Goal: Task Accomplishment & Management: Use online tool/utility

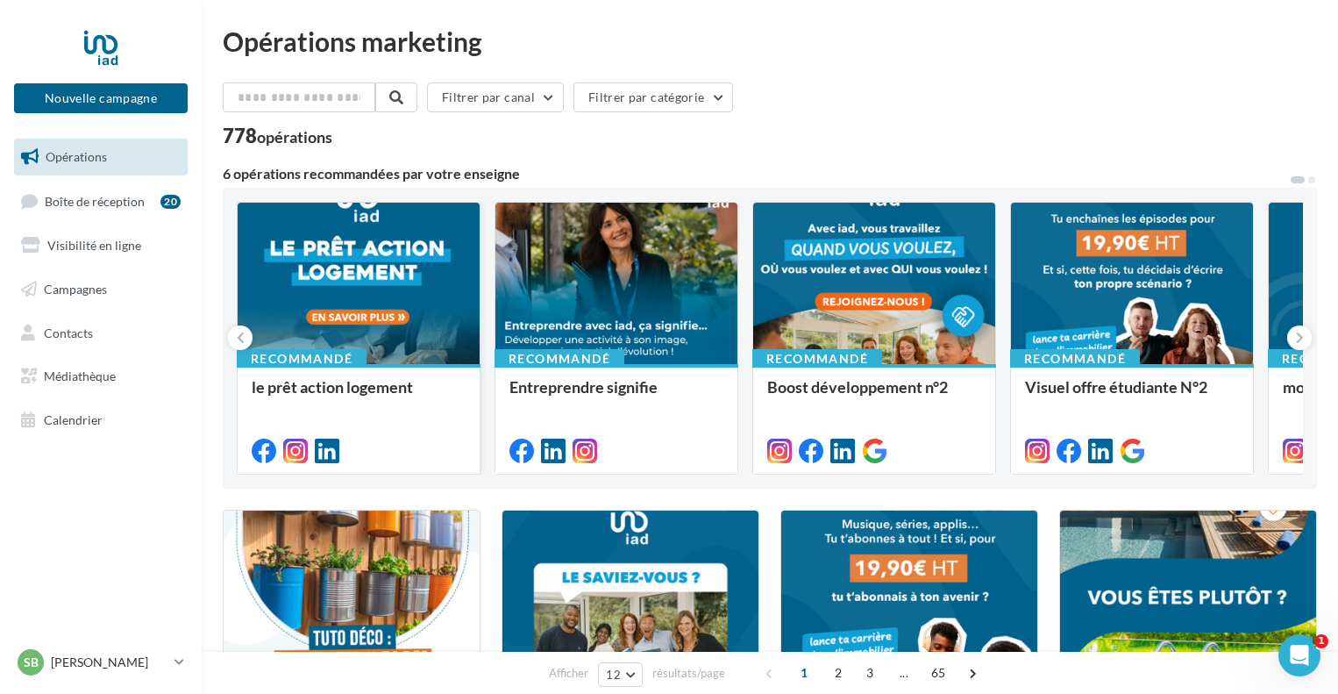
click at [340, 388] on span "le prêt action logement" at bounding box center [332, 386] width 161 height 19
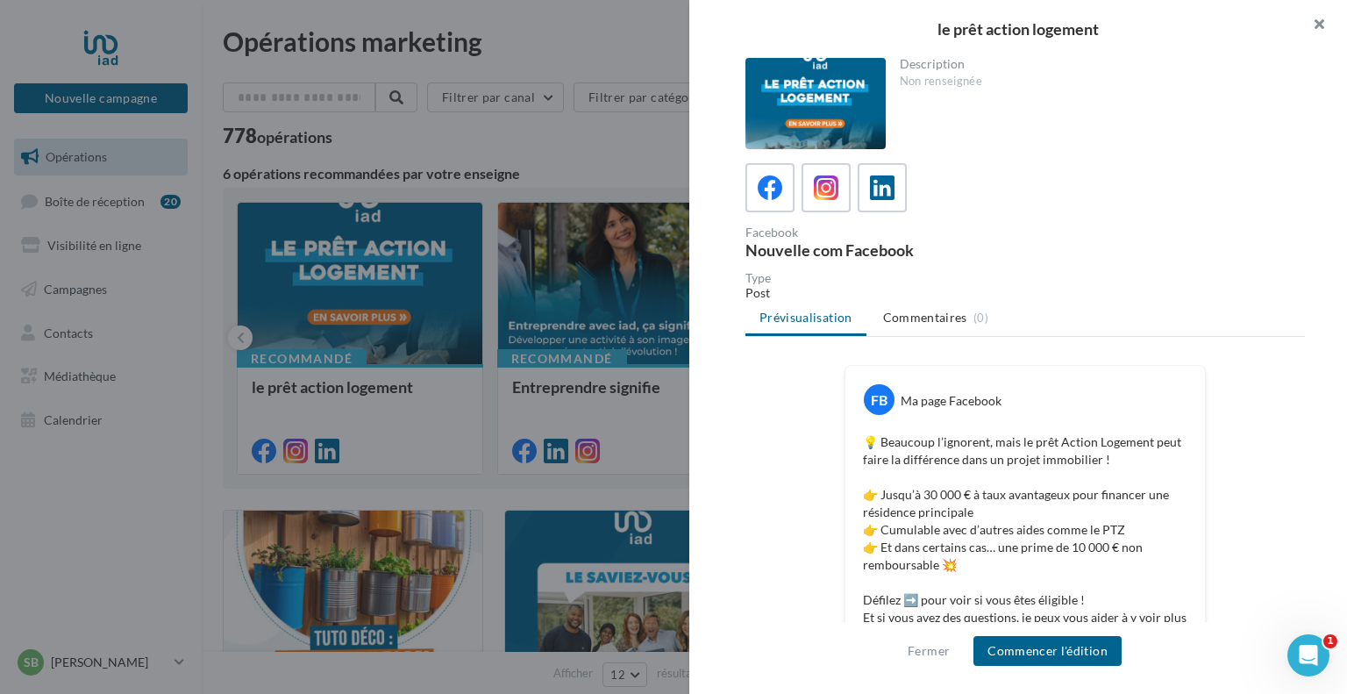
click at [1327, 18] on button "button" at bounding box center [1312, 26] width 70 height 53
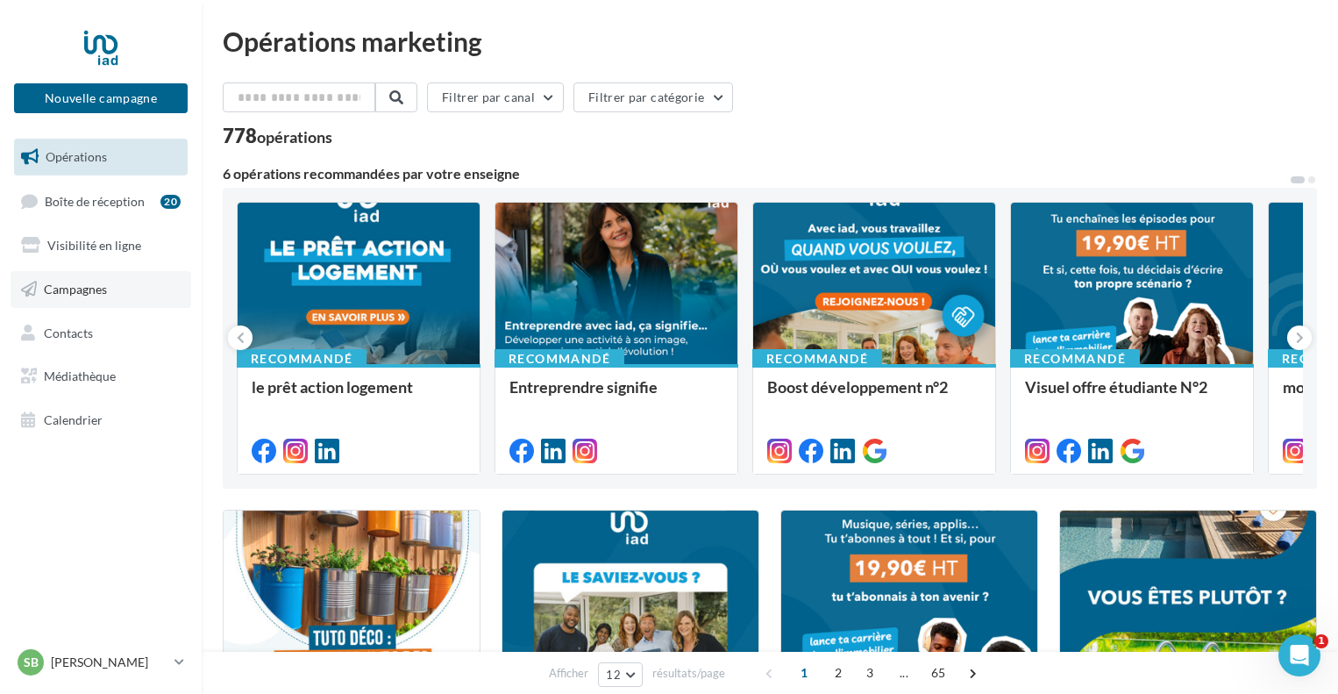
click at [79, 281] on span "Campagnes" at bounding box center [75, 288] width 63 height 15
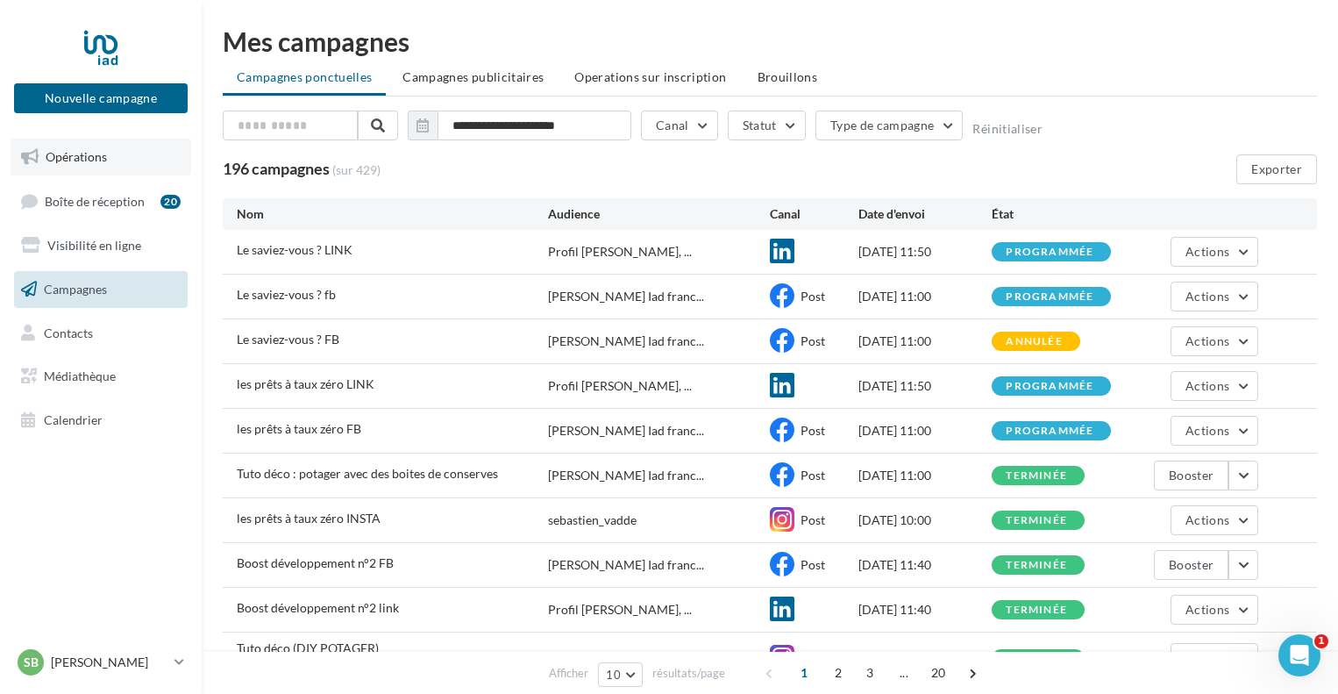
click at [67, 162] on span "Opérations" at bounding box center [76, 156] width 61 height 15
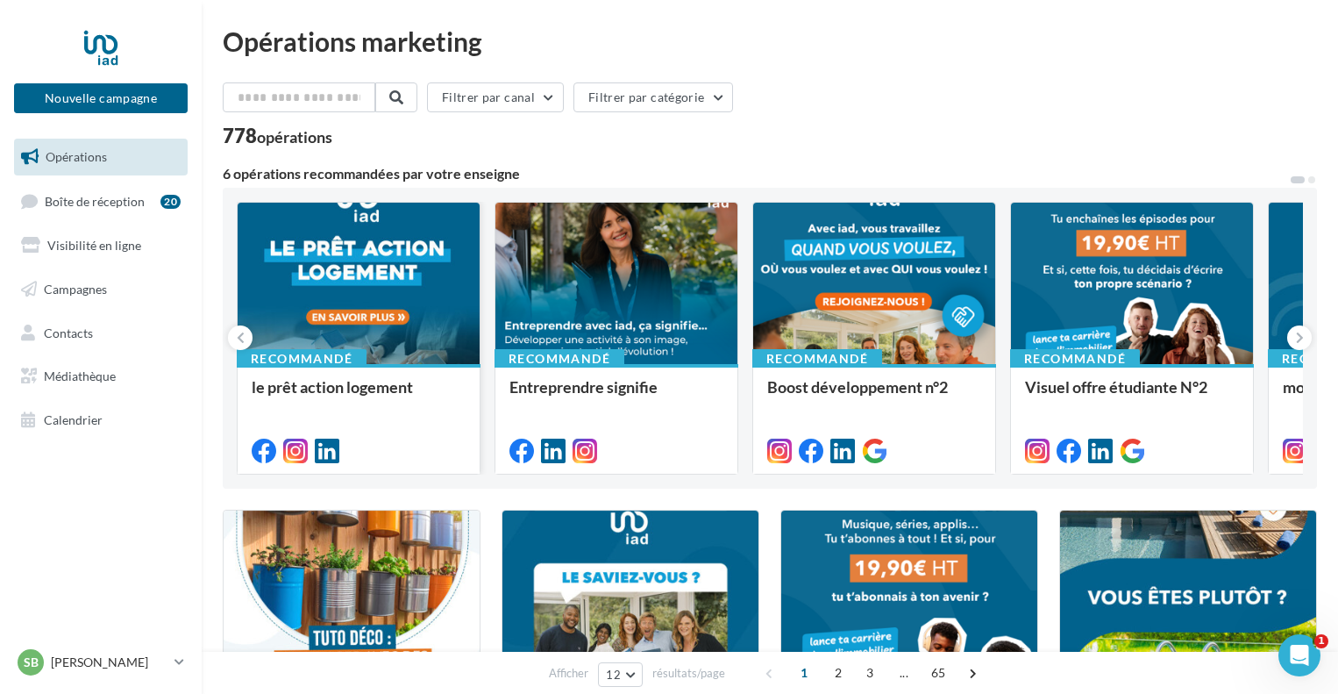
click at [363, 388] on span "le prêt action logement" at bounding box center [332, 386] width 161 height 19
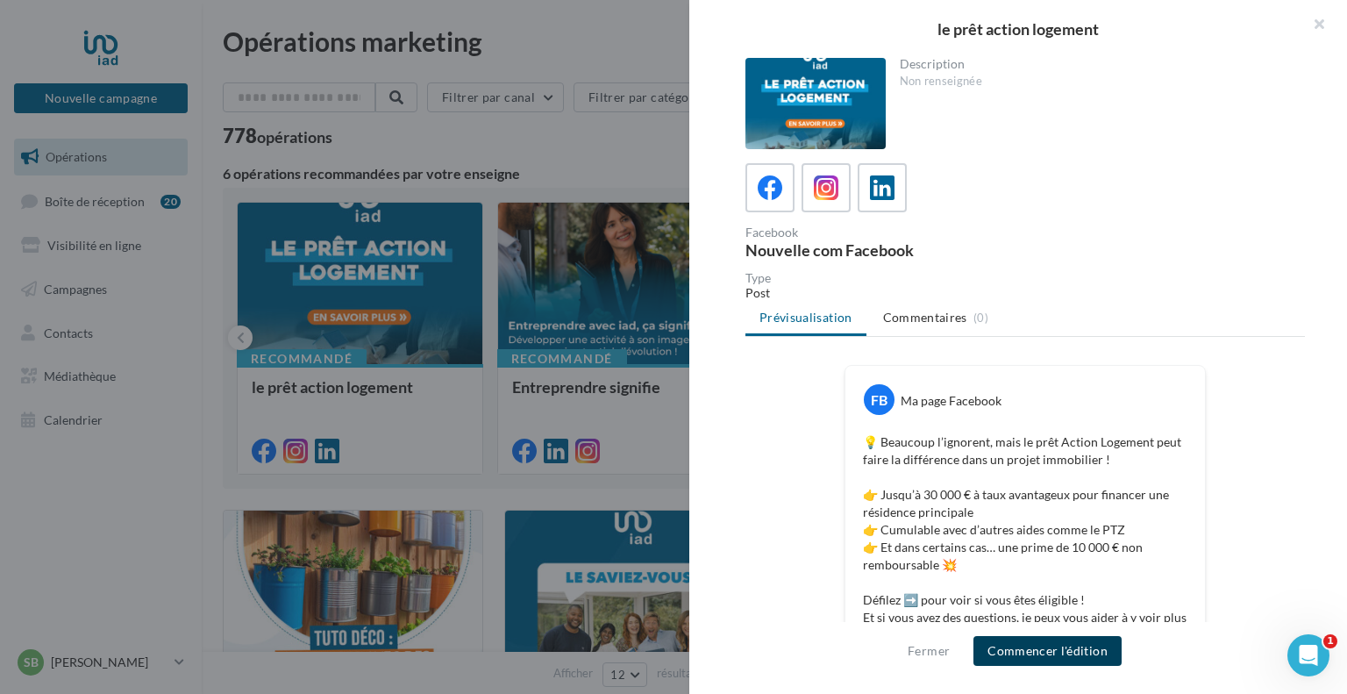
click at [1050, 651] on button "Commencer l'édition" at bounding box center [1047, 651] width 148 height 30
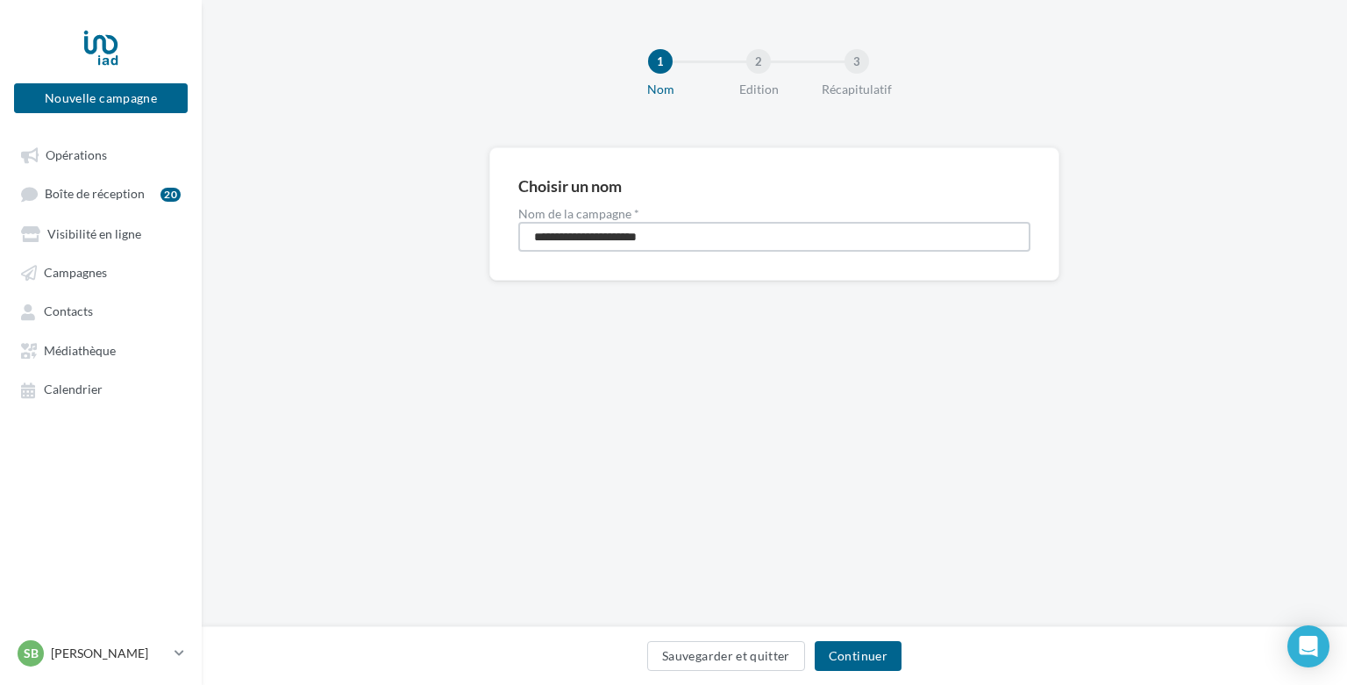
click at [678, 231] on input "**********" at bounding box center [774, 237] width 512 height 30
type input "**********"
click at [851, 647] on button "Continuer" at bounding box center [858, 656] width 87 height 30
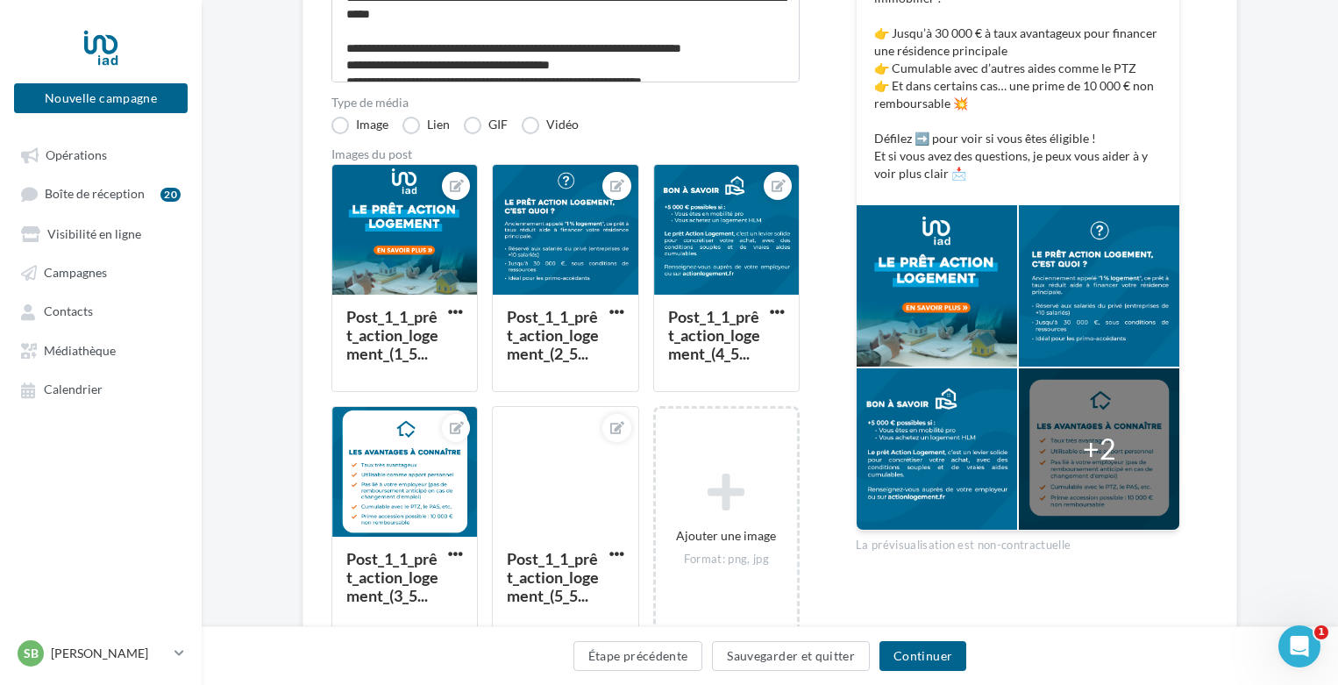
scroll to position [351, 0]
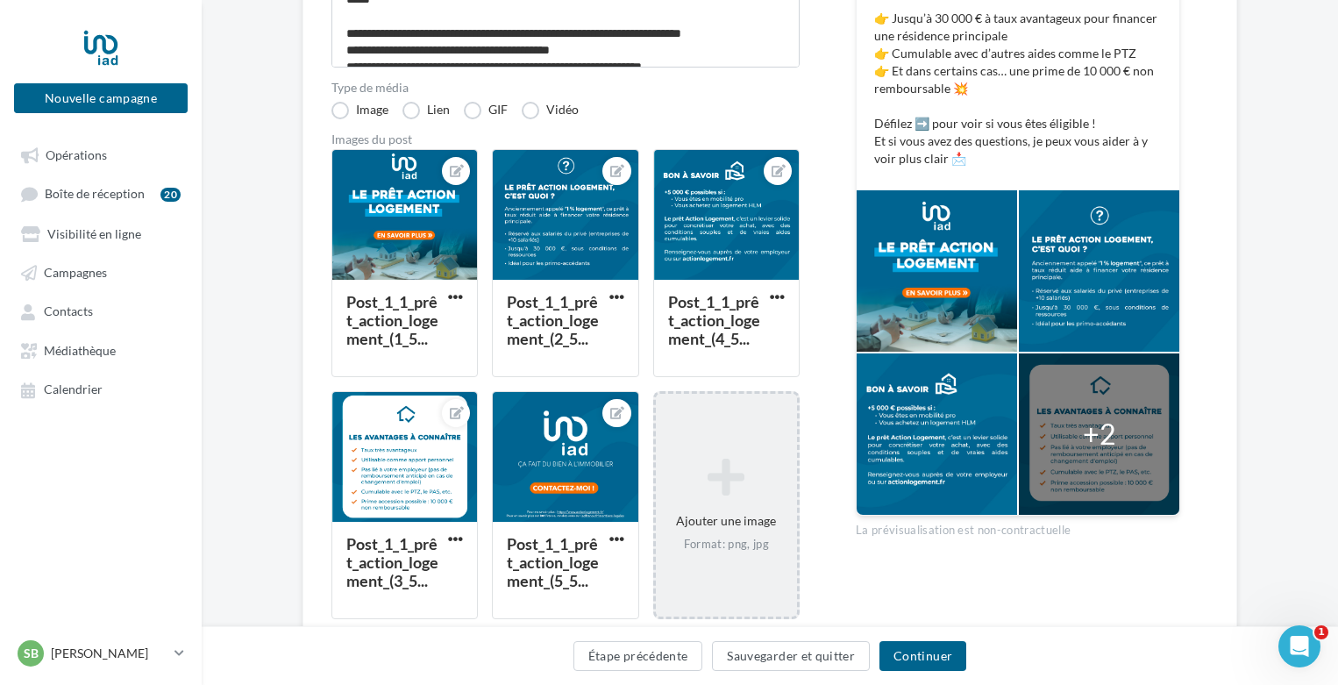
click at [742, 467] on icon at bounding box center [726, 477] width 127 height 42
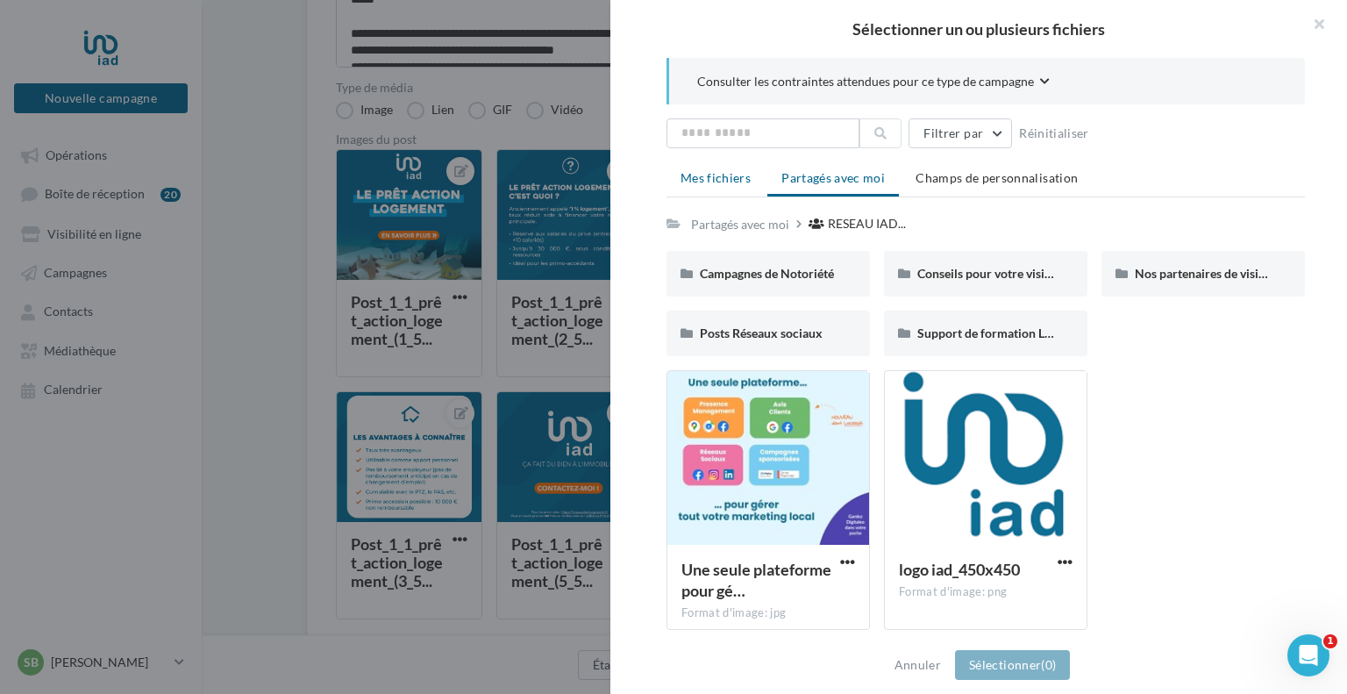
click at [700, 180] on span "Mes fichiers" at bounding box center [715, 177] width 70 height 15
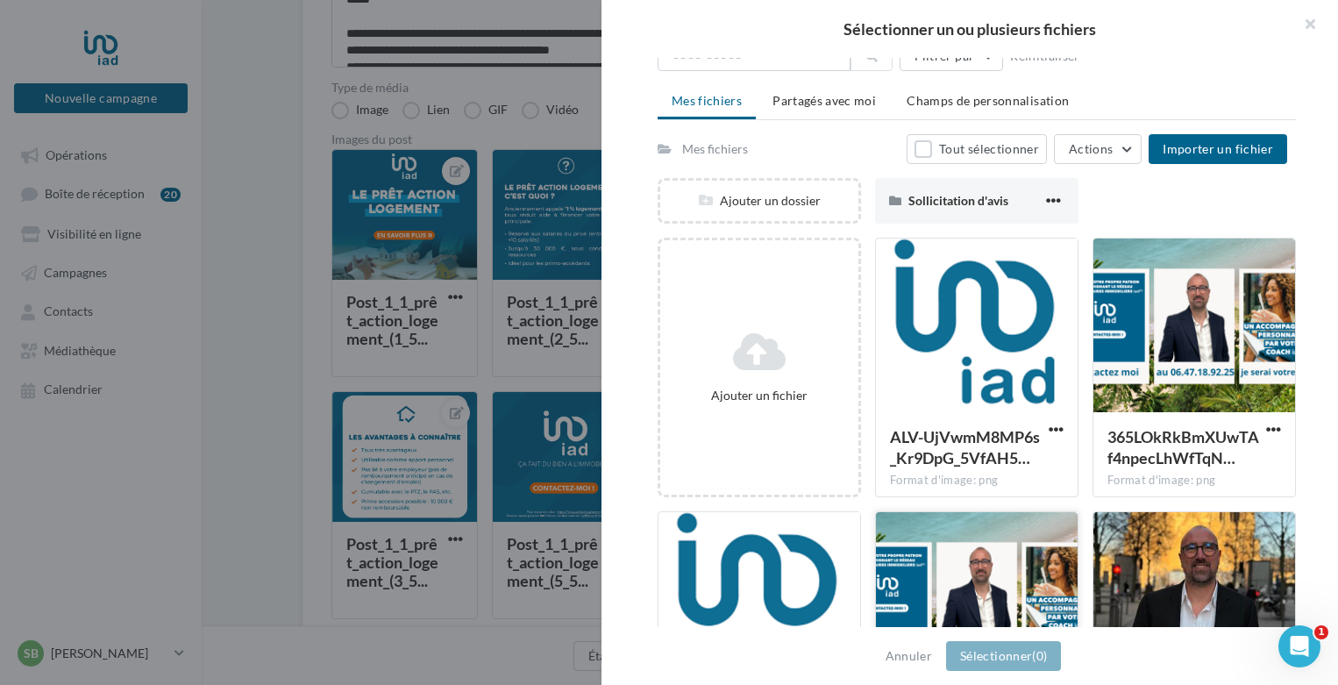
scroll to position [88, 0]
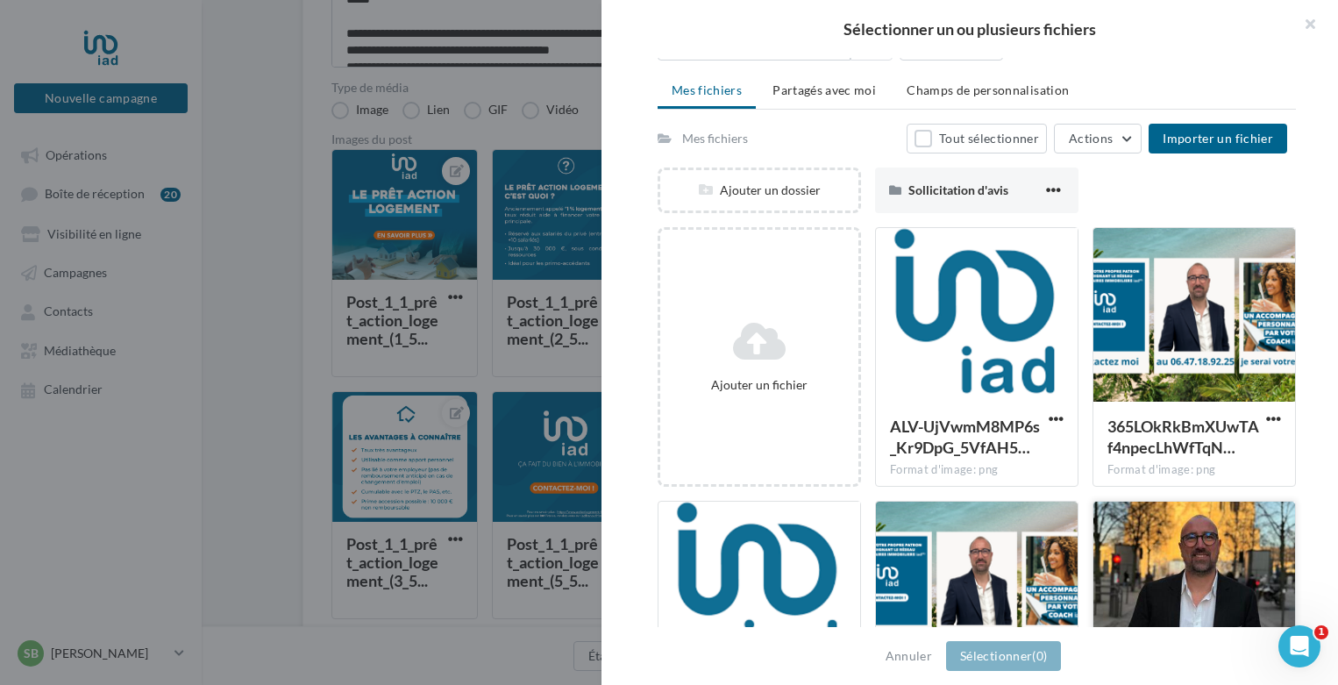
click at [1156, 573] on div at bounding box center [1194, 589] width 202 height 175
click at [1022, 659] on button "Sélectionner (1)" at bounding box center [1003, 656] width 115 height 30
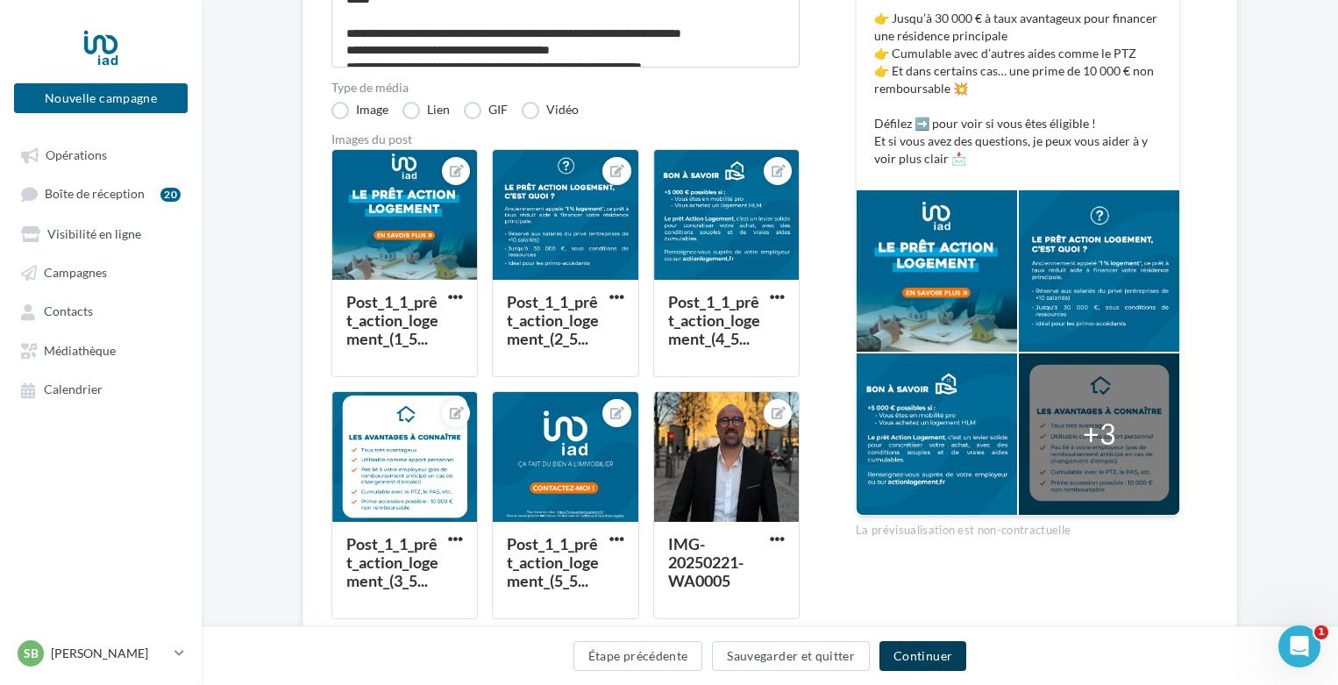
click at [926, 661] on button "Continuer" at bounding box center [922, 656] width 87 height 30
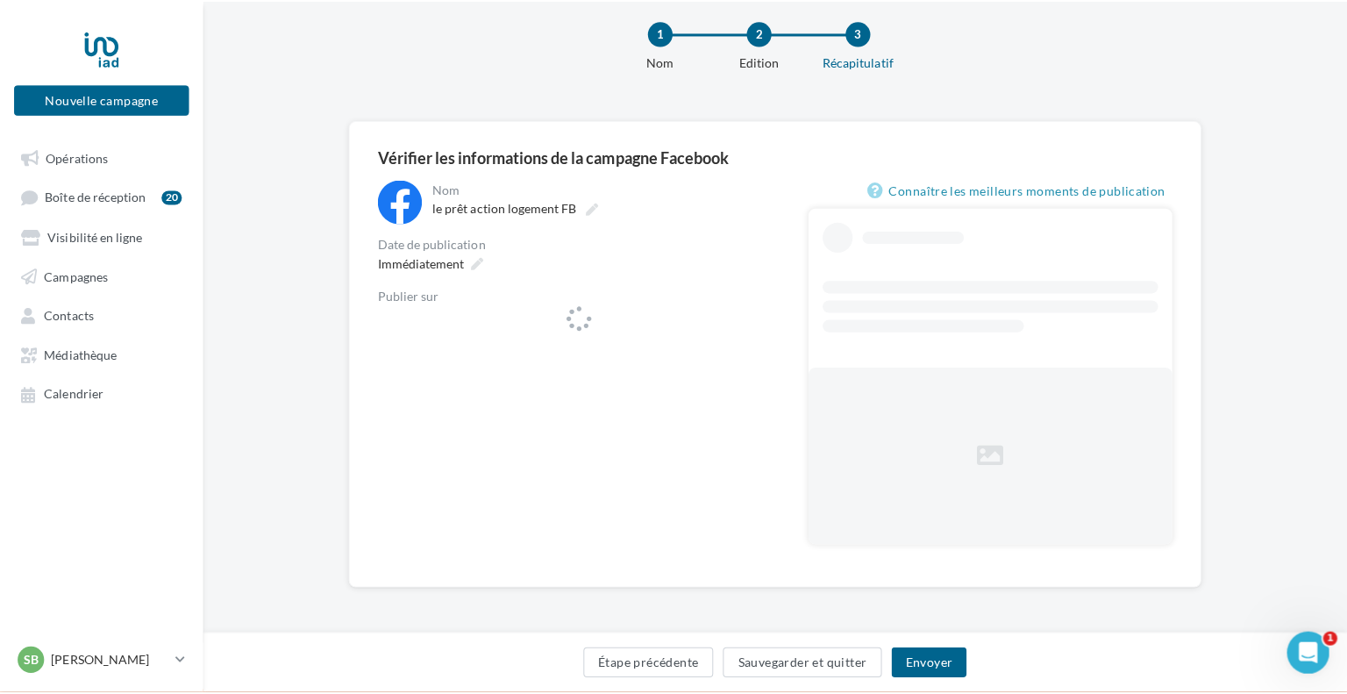
scroll to position [28, 0]
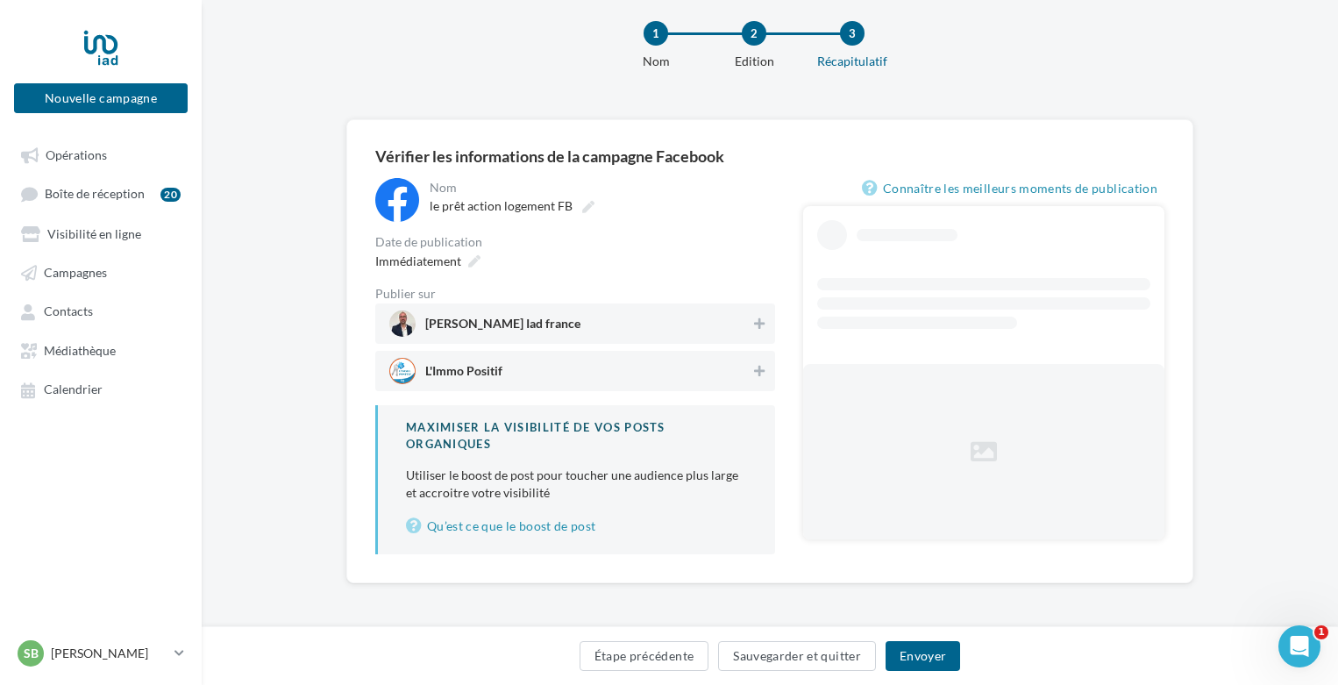
click at [628, 329] on span "Sébastien vadde Iad france" at bounding box center [569, 323] width 361 height 26
click at [469, 260] on icon at bounding box center [474, 261] width 12 height 12
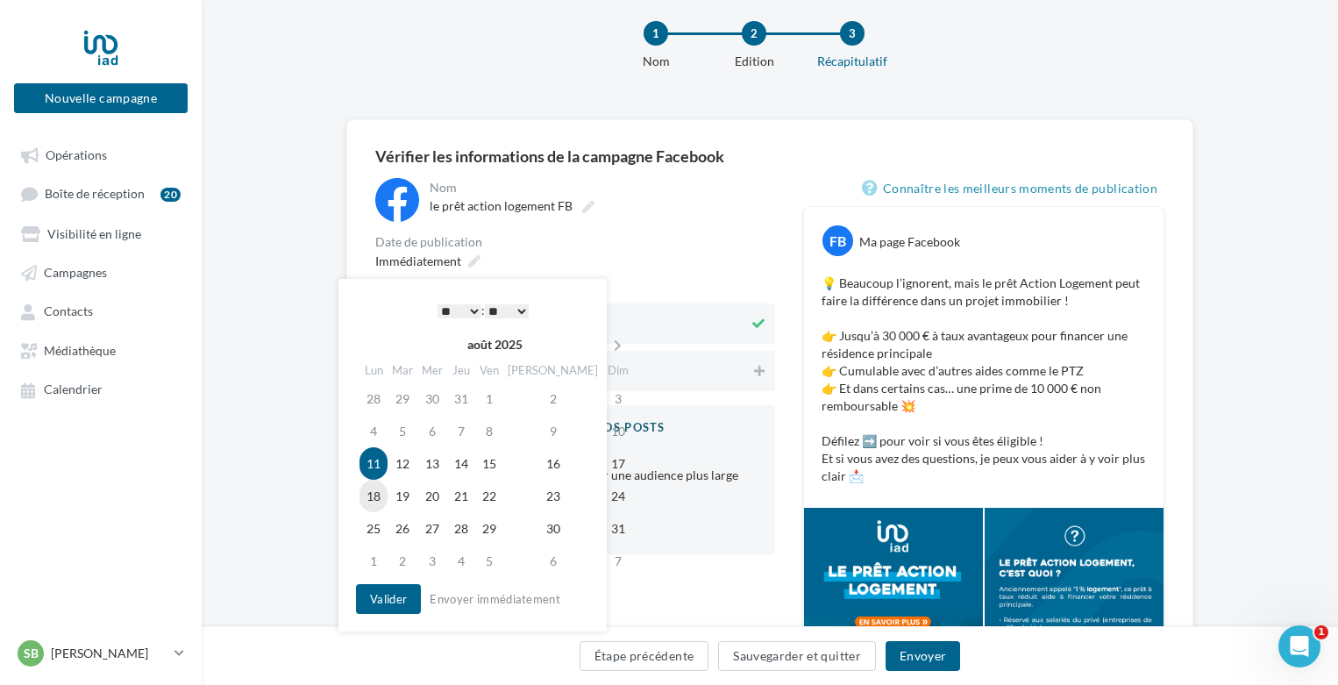
click at [384, 495] on td "18" at bounding box center [373, 496] width 28 height 32
click at [391, 595] on button "Valider" at bounding box center [388, 599] width 65 height 30
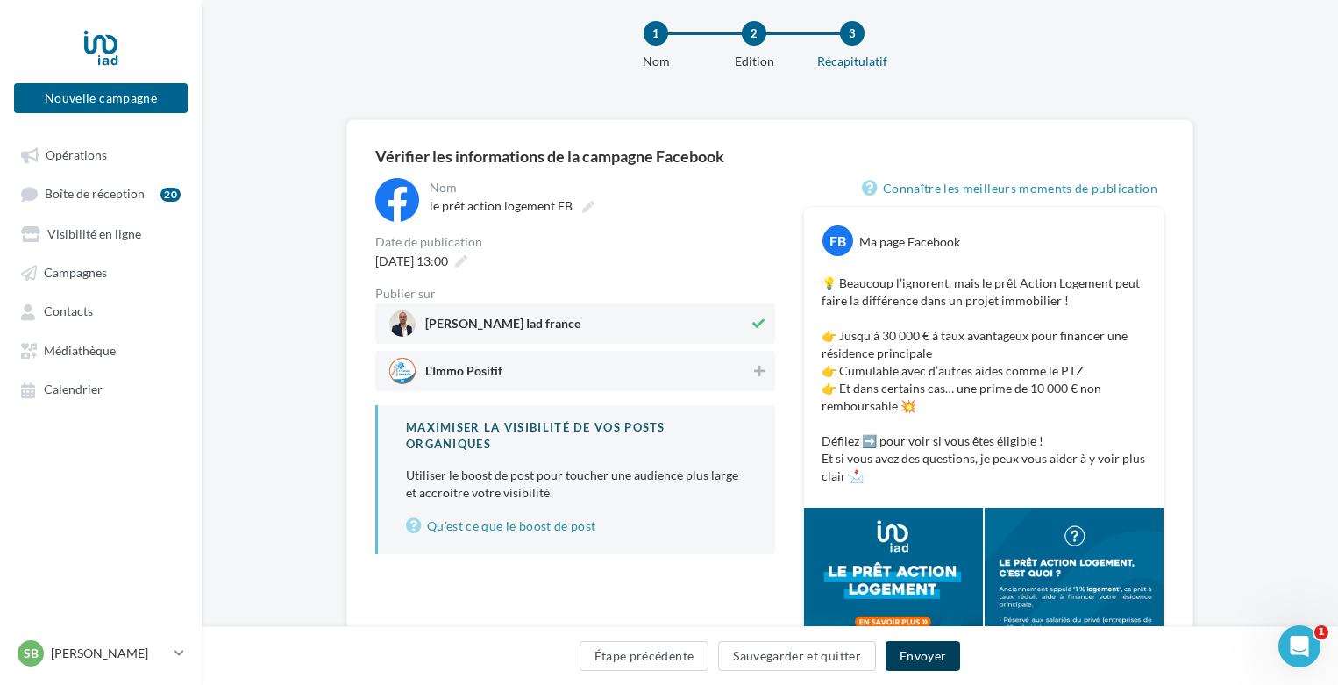
click at [921, 651] on button "Envoyer" at bounding box center [923, 656] width 75 height 30
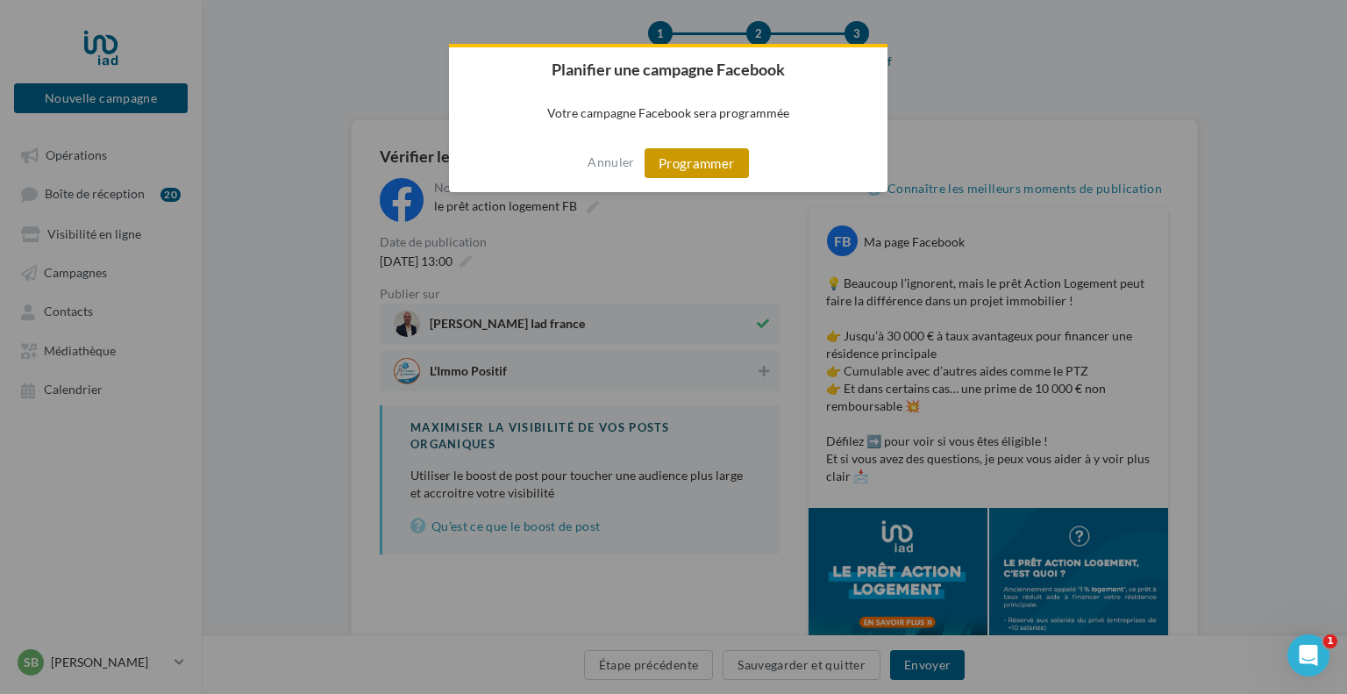
click at [702, 154] on button "Programmer" at bounding box center [696, 163] width 104 height 30
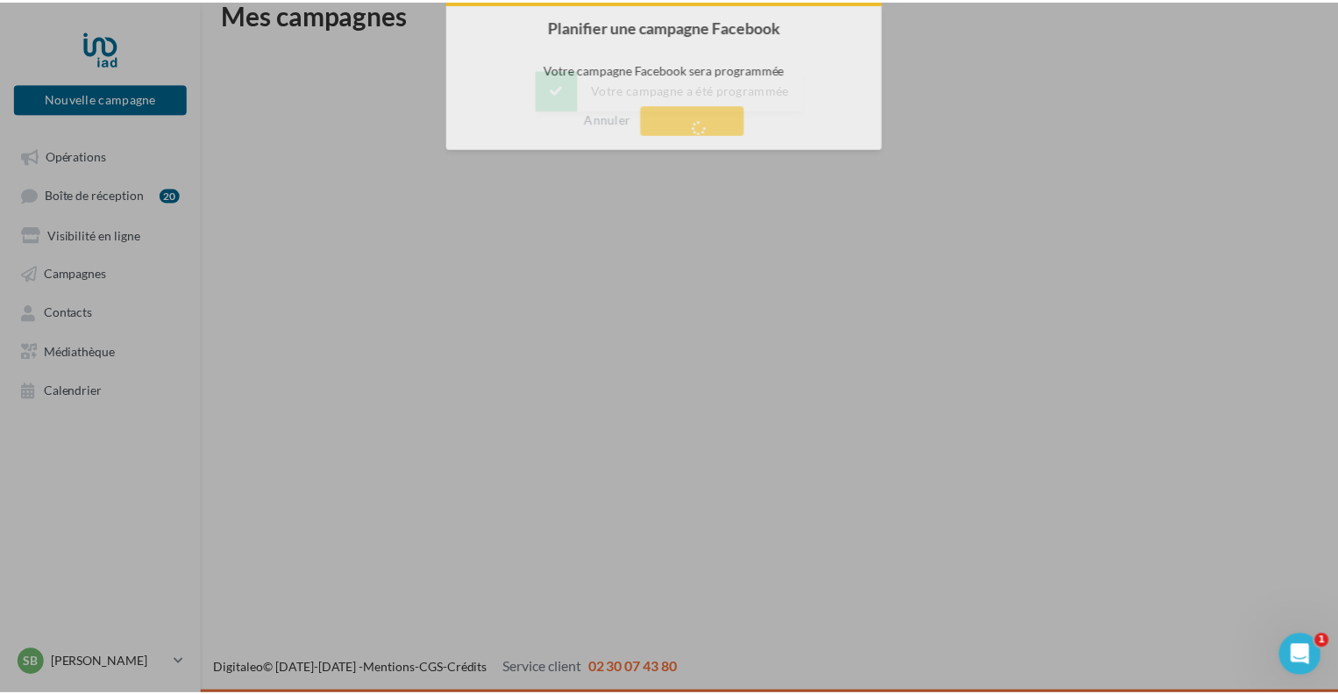
scroll to position [28, 0]
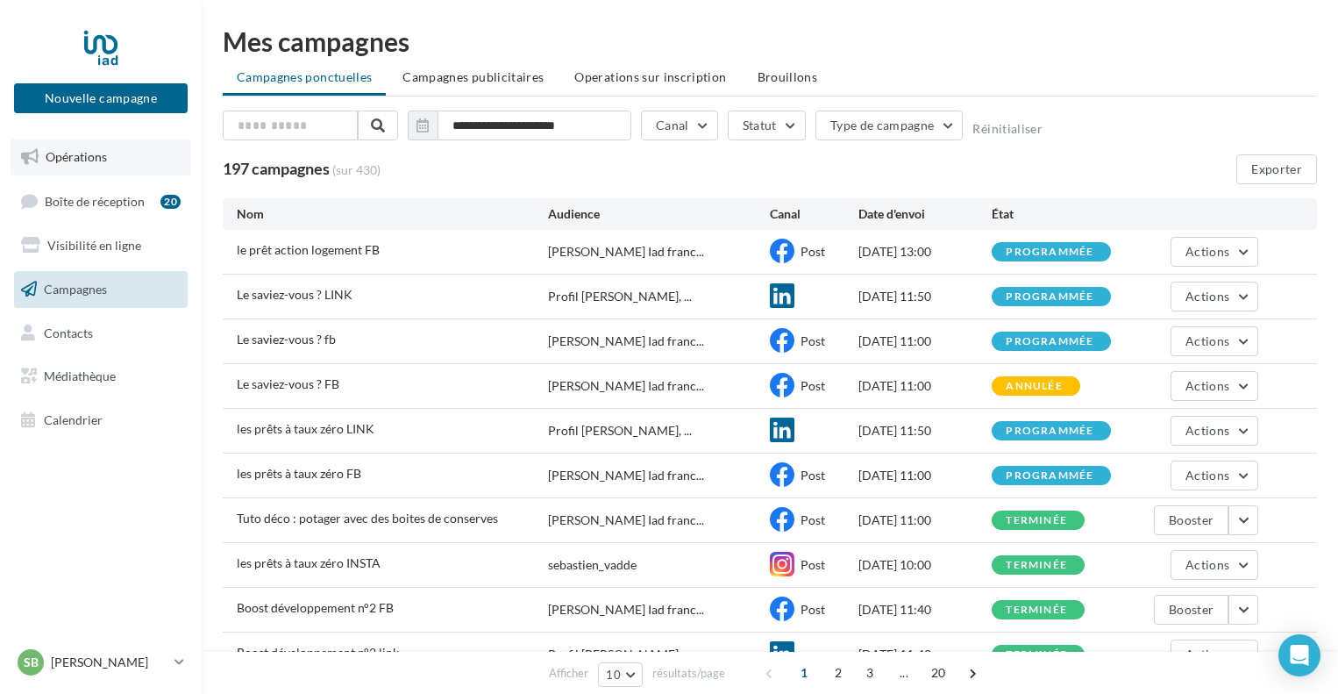
click at [61, 162] on span "Opérations" at bounding box center [76, 156] width 61 height 15
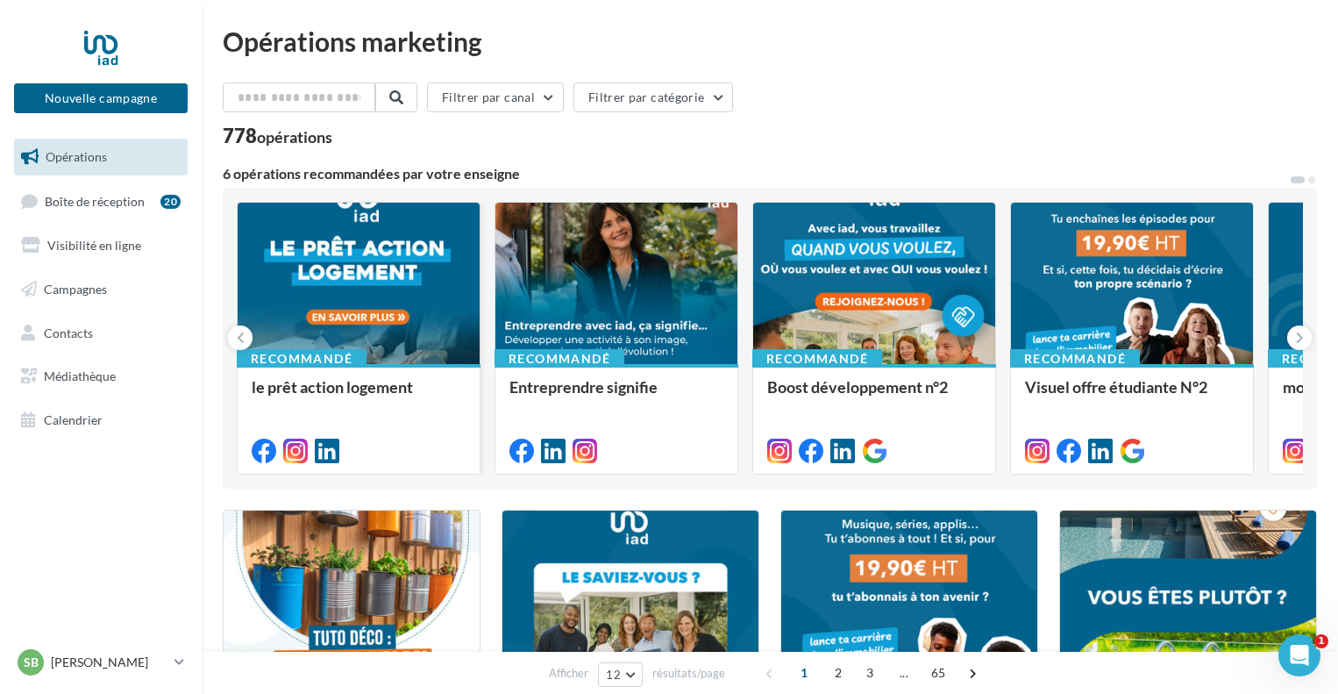
click at [351, 388] on span "le prêt action logement" at bounding box center [332, 386] width 161 height 19
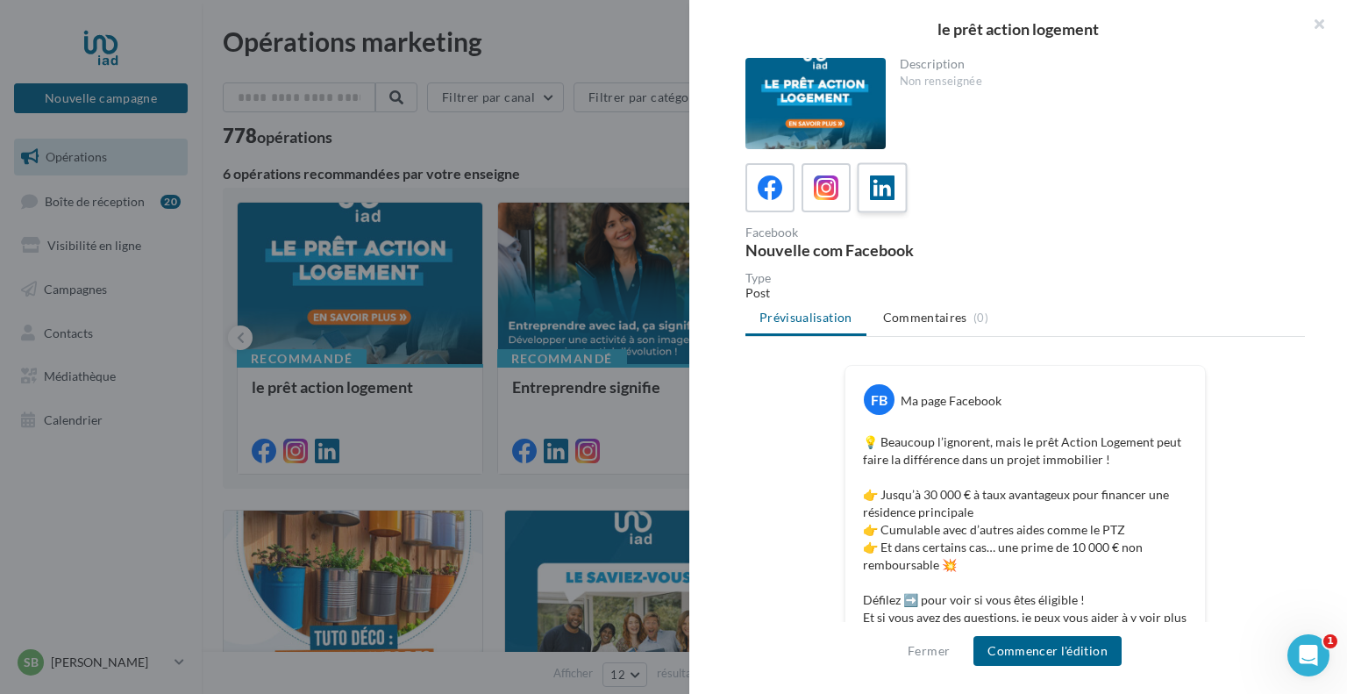
click at [872, 192] on icon at bounding box center [882, 187] width 25 height 25
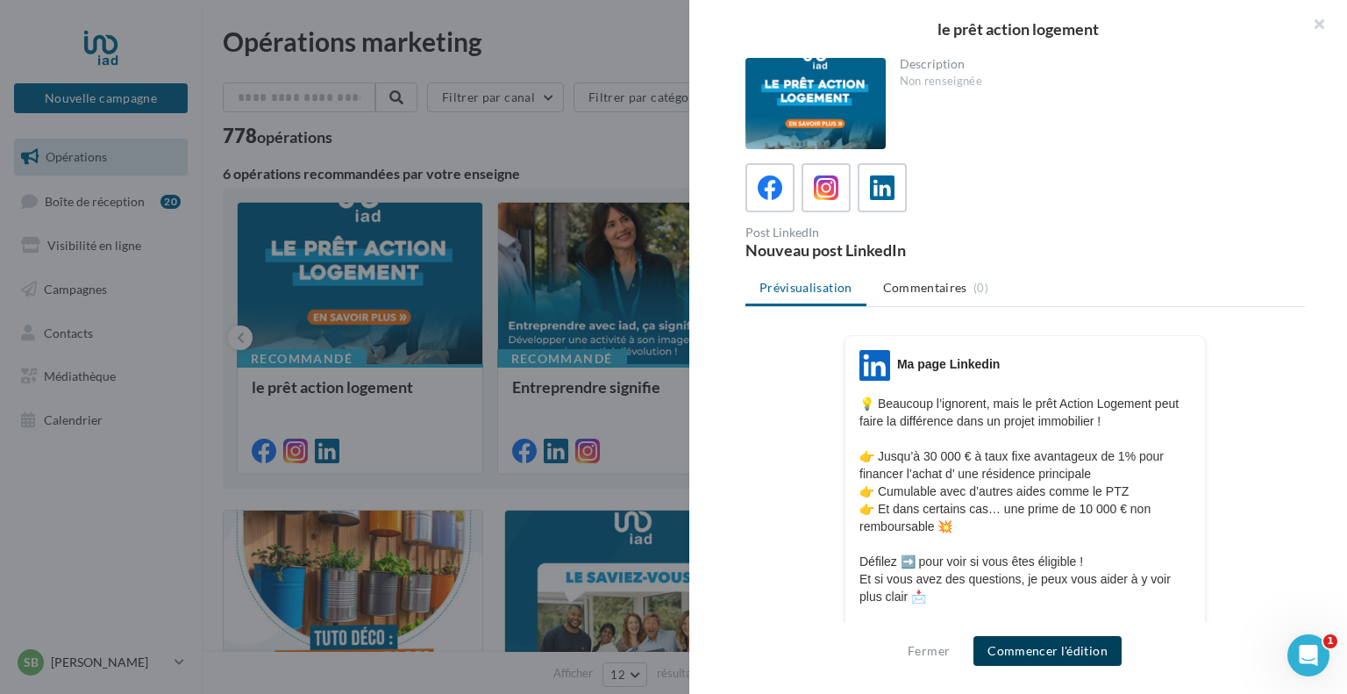
click at [1026, 649] on button "Commencer l'édition" at bounding box center [1047, 651] width 148 height 30
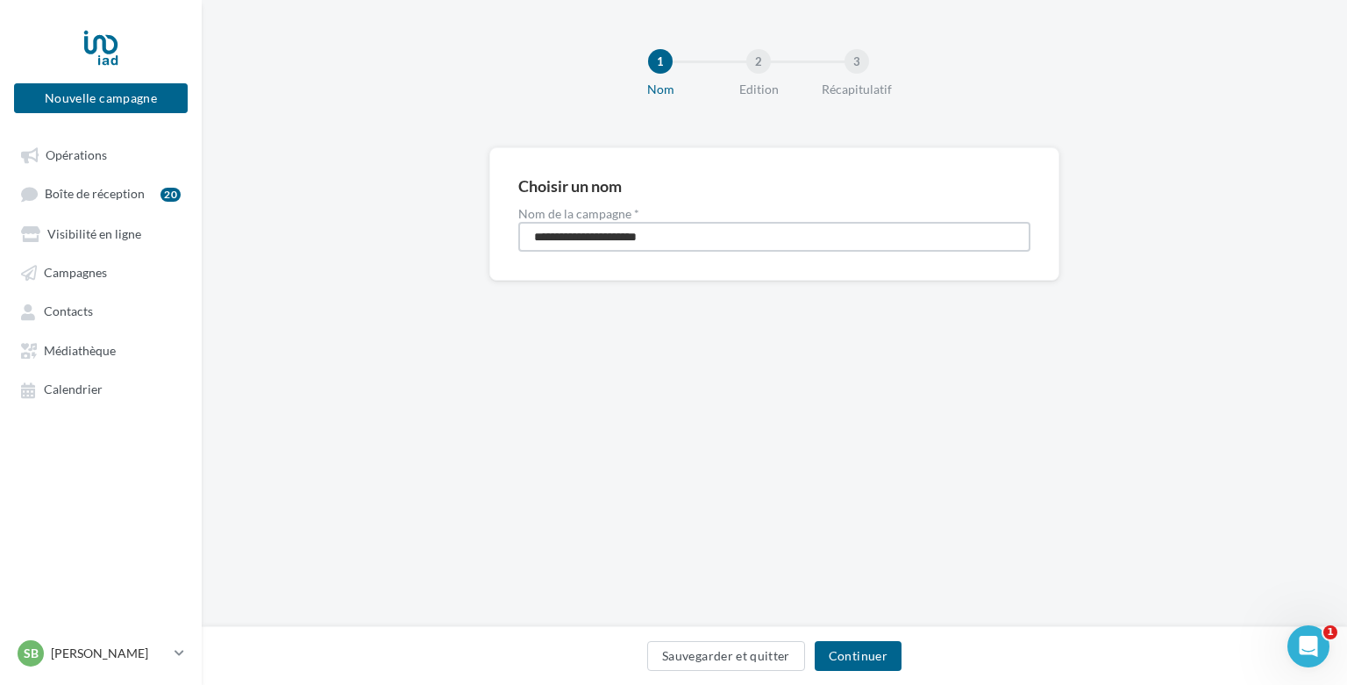
click at [672, 237] on input "**********" at bounding box center [774, 237] width 512 height 30
type input "**********"
click at [860, 657] on button "Continuer" at bounding box center [858, 656] width 87 height 30
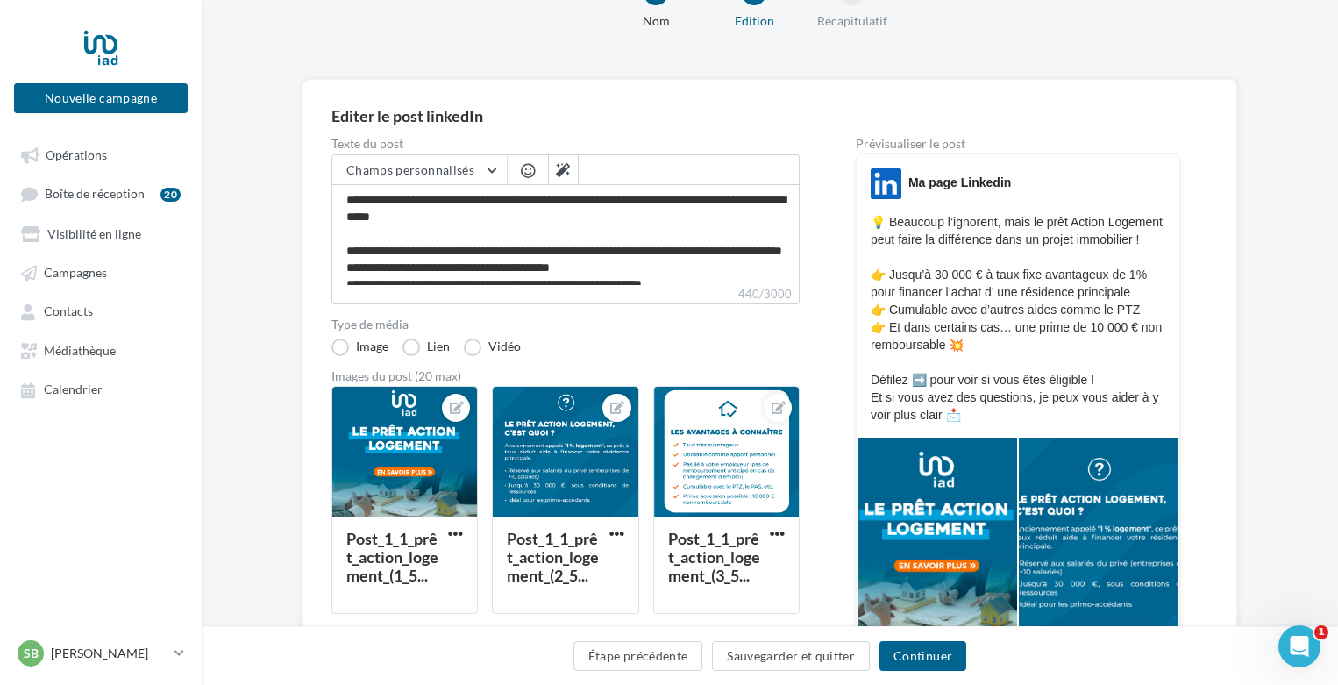
scroll to position [263, 0]
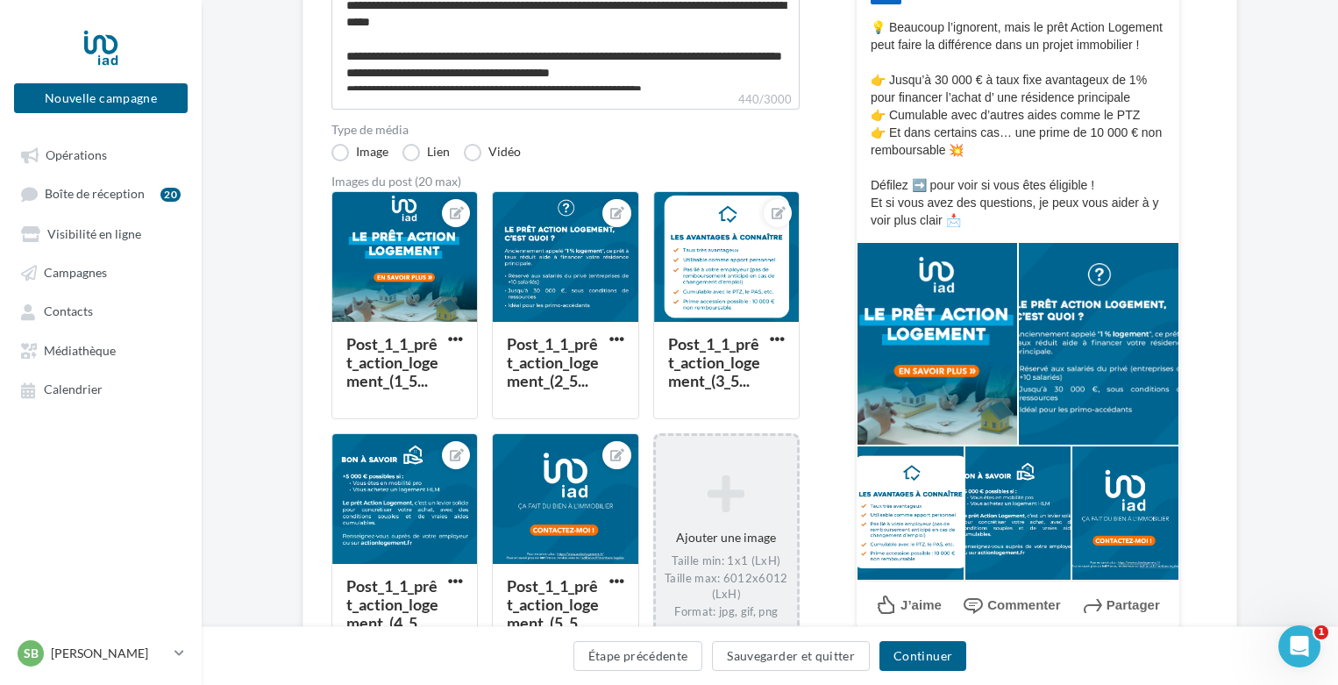
click at [721, 519] on div "Ajouter une image Taille min: 1x1 (LxH) Taille max: 6012x6012 (LxH) Format: jpg…" at bounding box center [726, 547] width 141 height 163
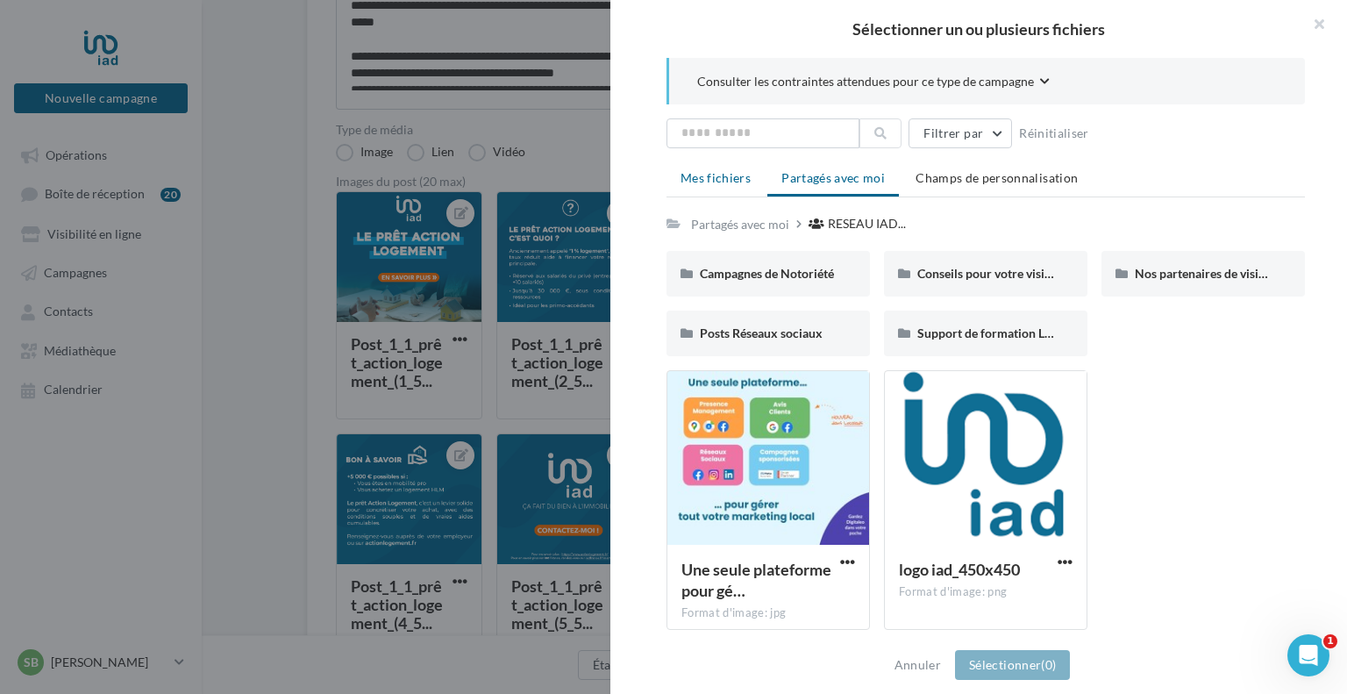
click at [700, 182] on span "Mes fichiers" at bounding box center [715, 177] width 70 height 15
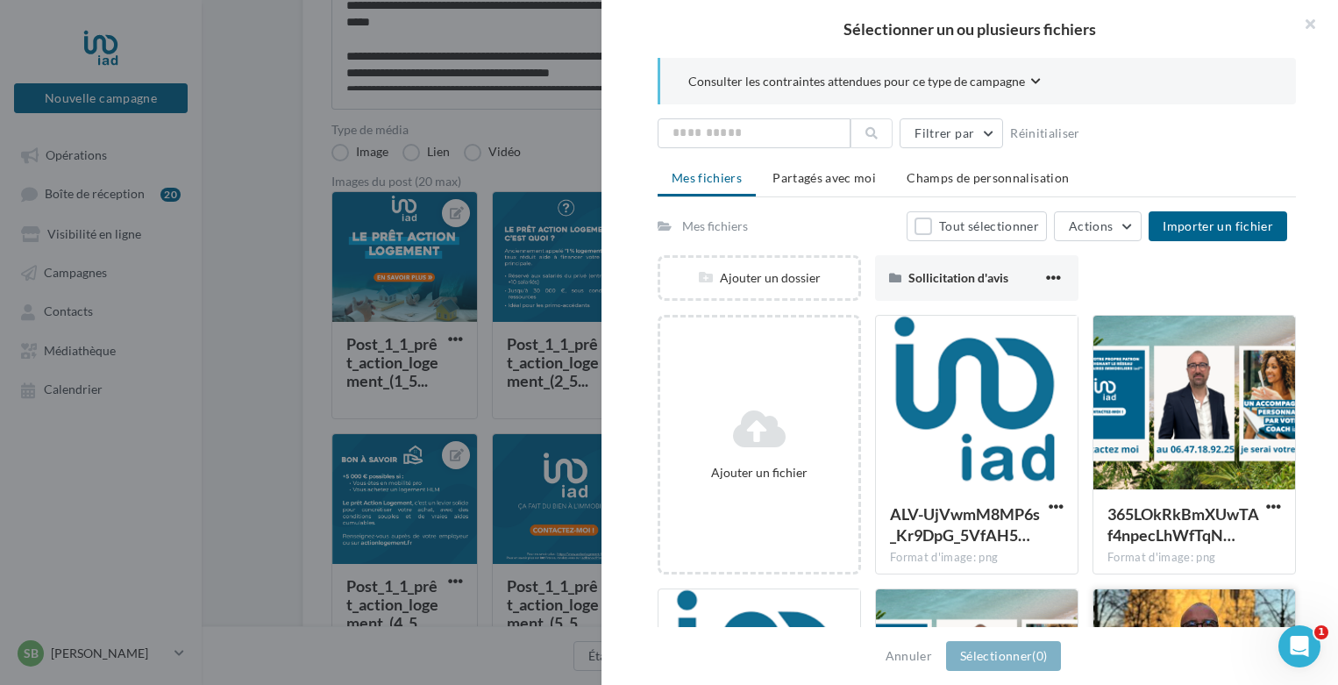
click at [1145, 602] on div at bounding box center [1194, 676] width 202 height 175
click at [981, 661] on button "Sélectionner (1)" at bounding box center [1003, 656] width 115 height 30
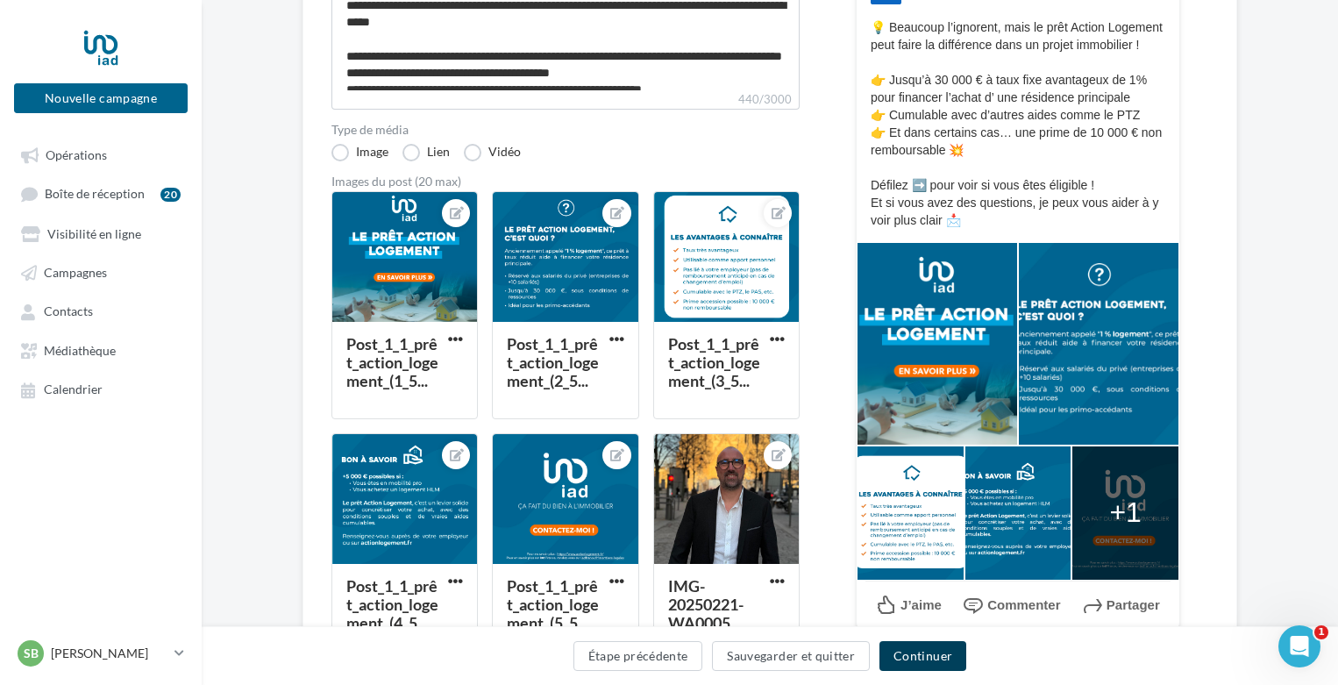
click at [943, 653] on button "Continuer" at bounding box center [922, 656] width 87 height 30
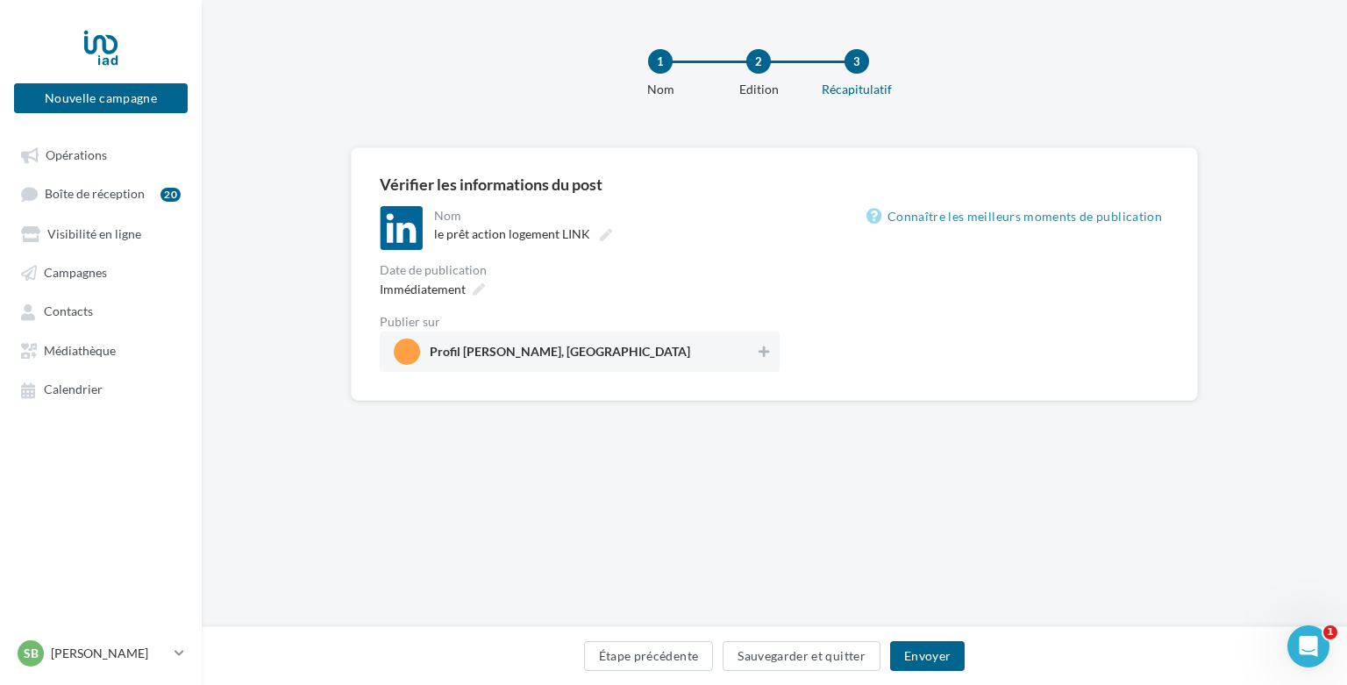
click at [604, 276] on div "Immédiatement" at bounding box center [580, 288] width 400 height 25
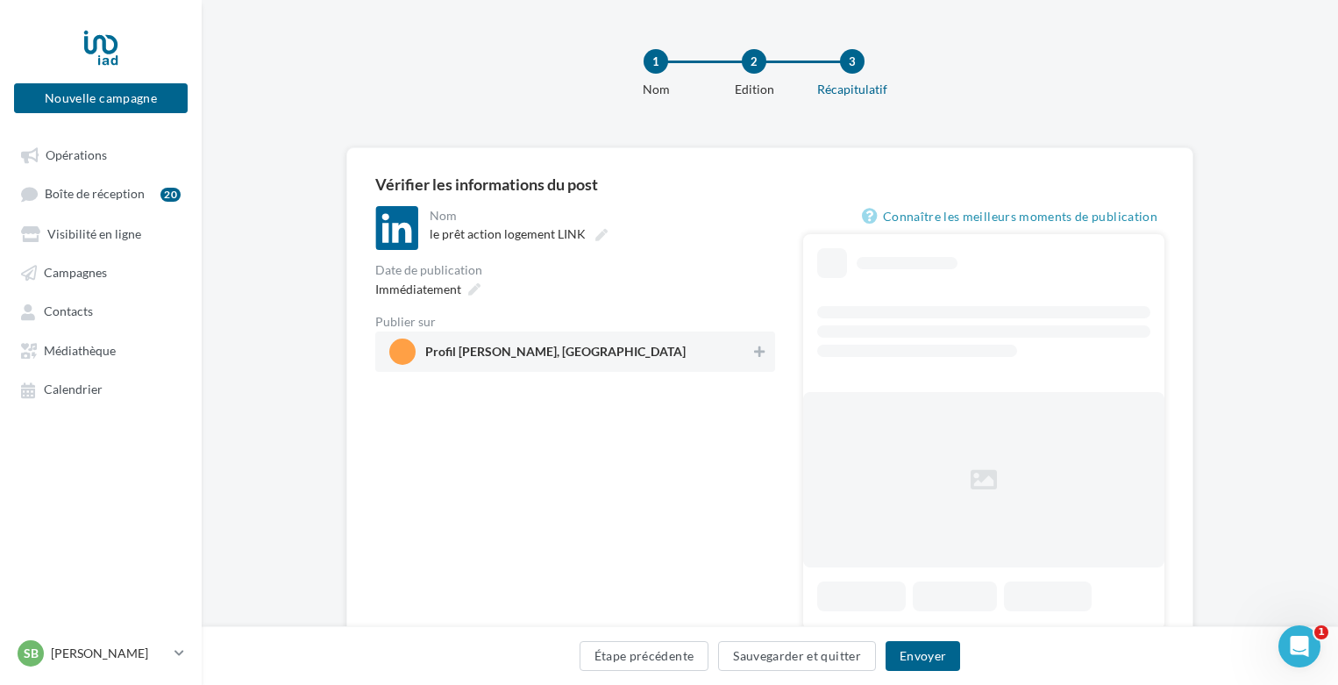
click at [590, 348] on span "Profil [PERSON_NAME], [GEOGRAPHIC_DATA]" at bounding box center [555, 354] width 260 height 19
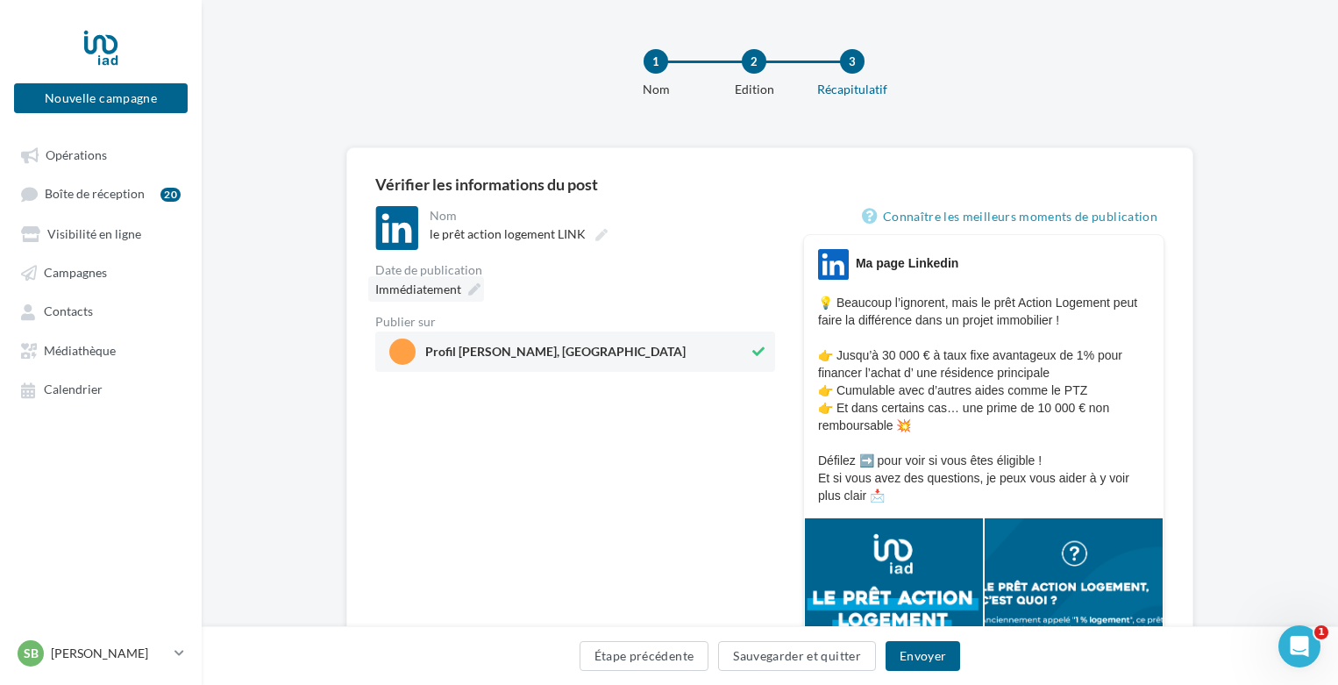
click at [463, 285] on div "Immédiatement" at bounding box center [426, 288] width 116 height 25
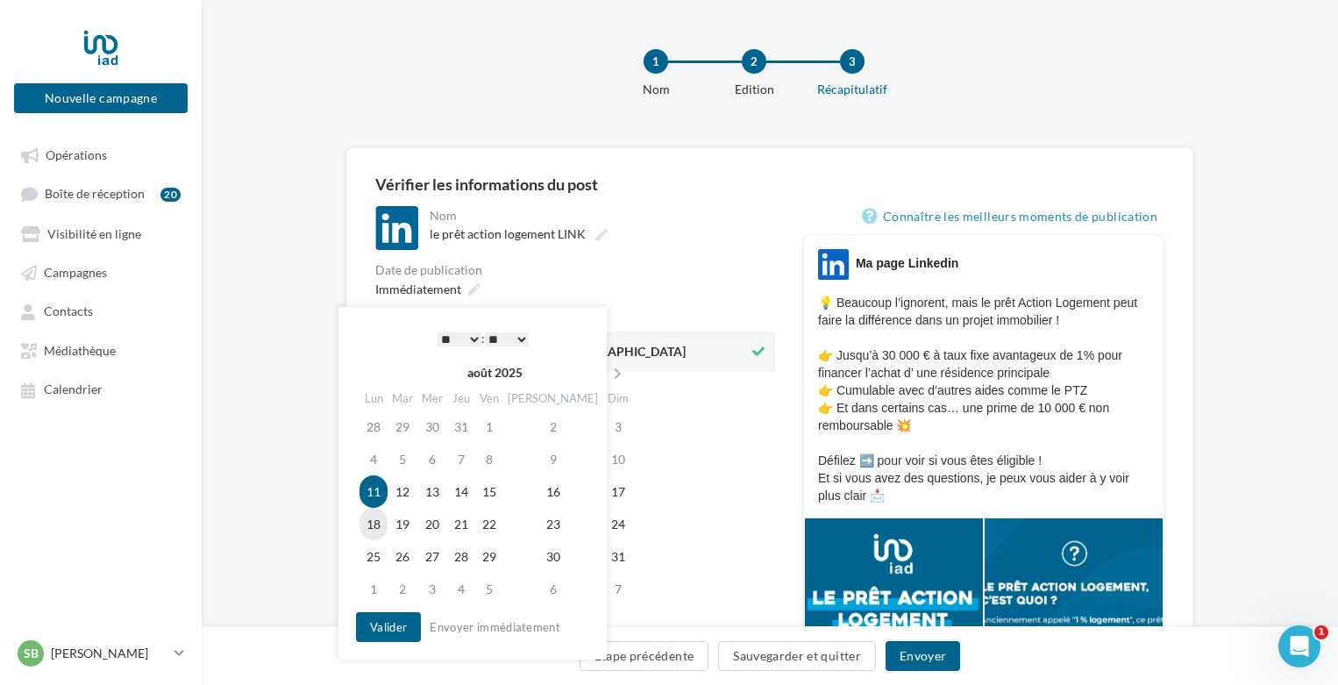
click at [371, 528] on td "18" at bounding box center [373, 524] width 28 height 32
click at [469, 341] on select "* * * * * * * * * * ** ** ** ** ** ** ** ** ** ** ** ** ** **" at bounding box center [460, 339] width 44 height 14
click at [386, 618] on button "Valider" at bounding box center [388, 627] width 65 height 30
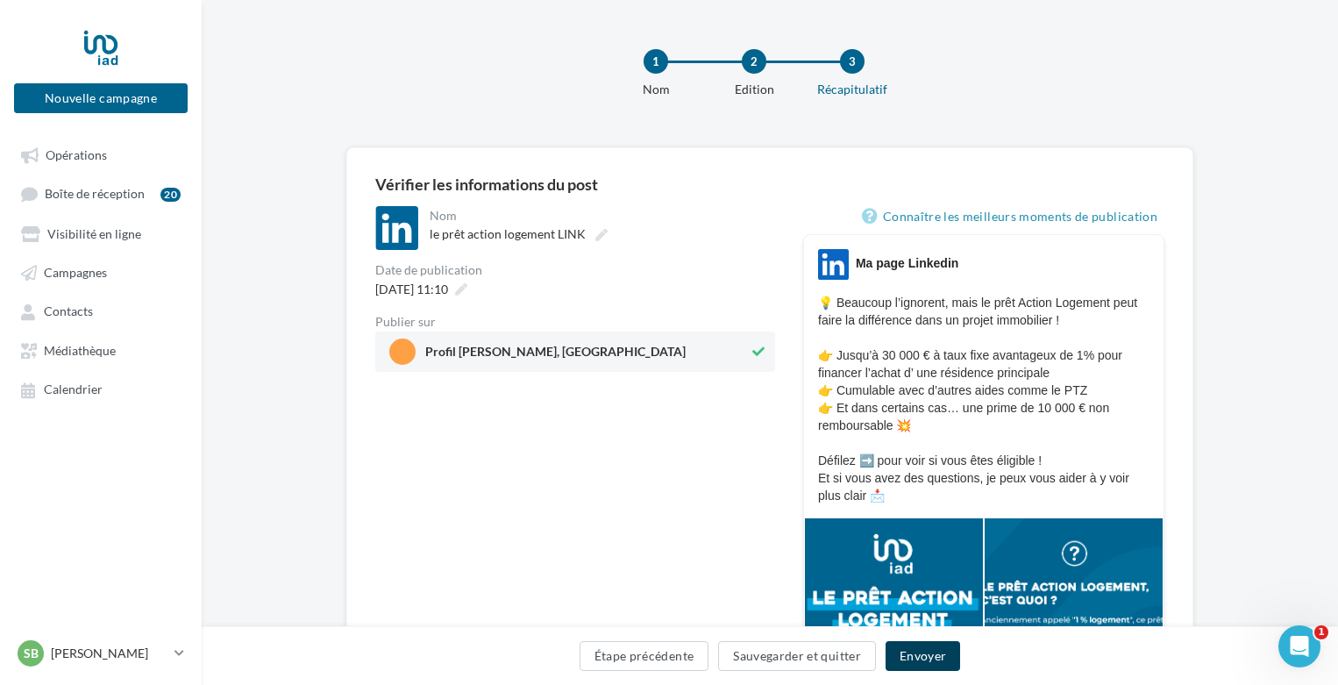
click at [933, 658] on button "Envoyer" at bounding box center [923, 656] width 75 height 30
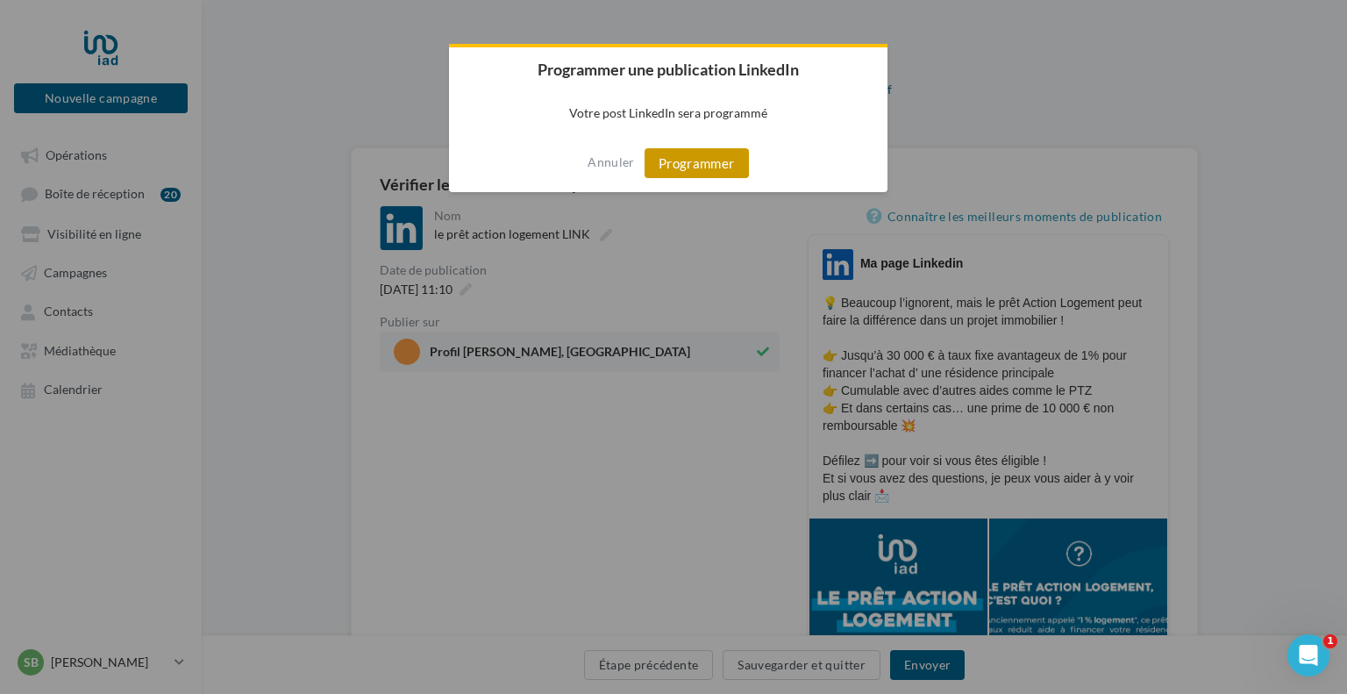
click at [728, 162] on button "Programmer" at bounding box center [696, 163] width 104 height 30
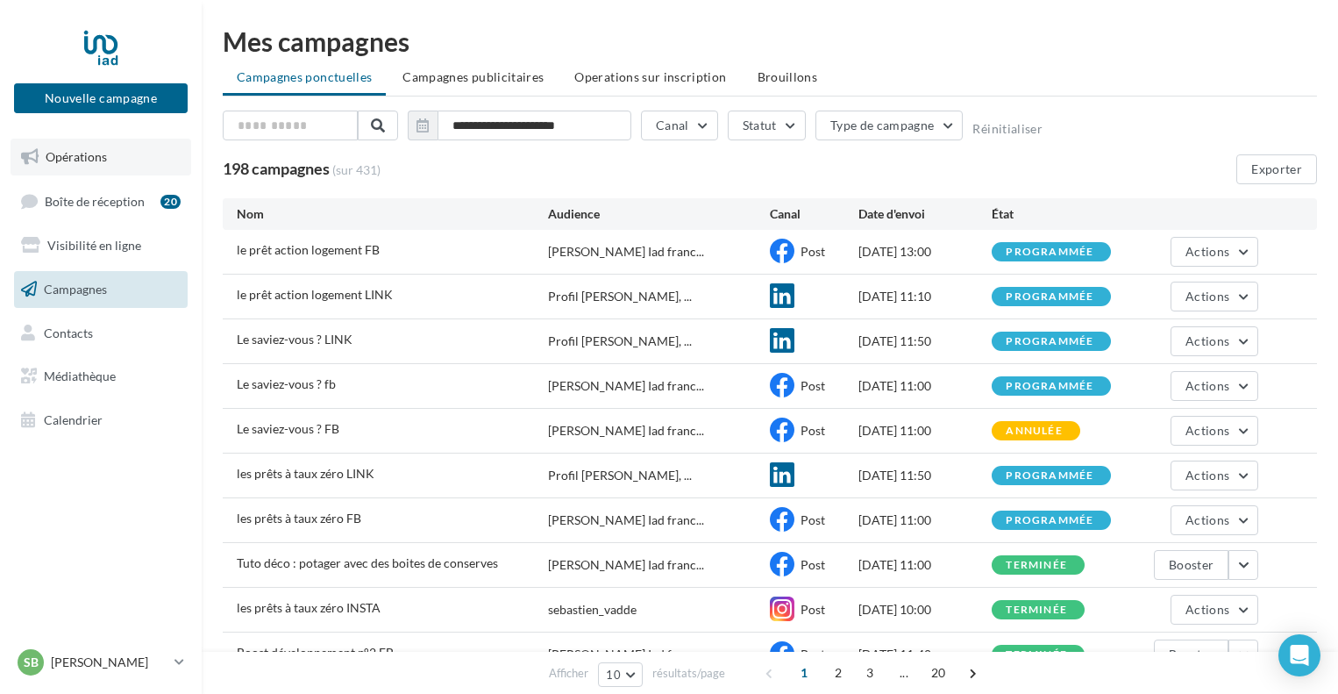
click at [68, 155] on span "Opérations" at bounding box center [76, 156] width 61 height 15
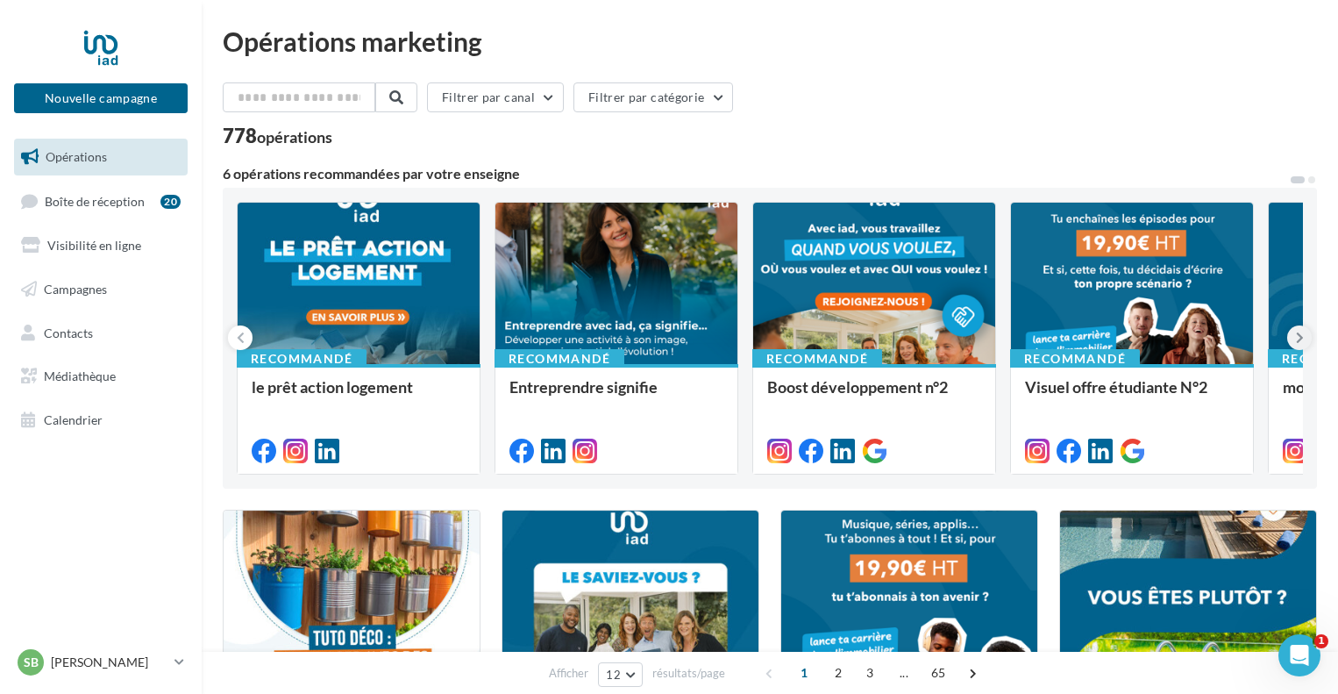
click at [1291, 340] on button at bounding box center [1299, 337] width 25 height 25
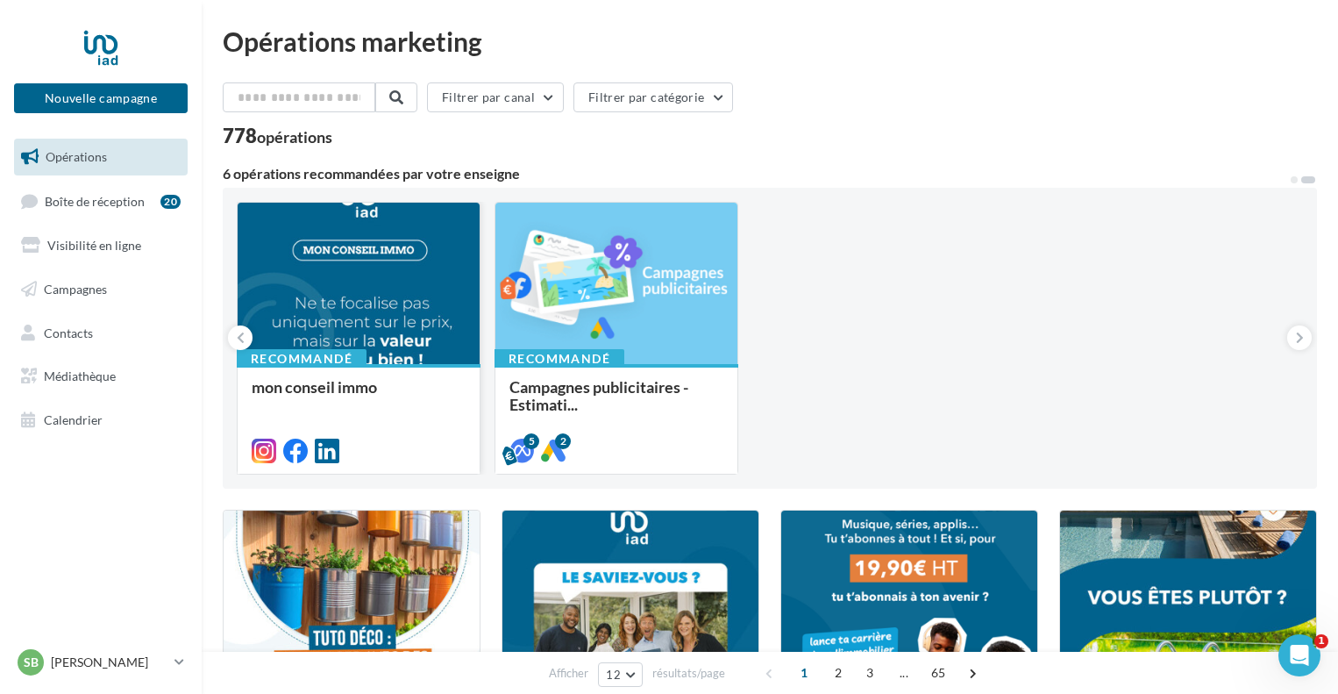
click at [323, 310] on div at bounding box center [359, 284] width 242 height 163
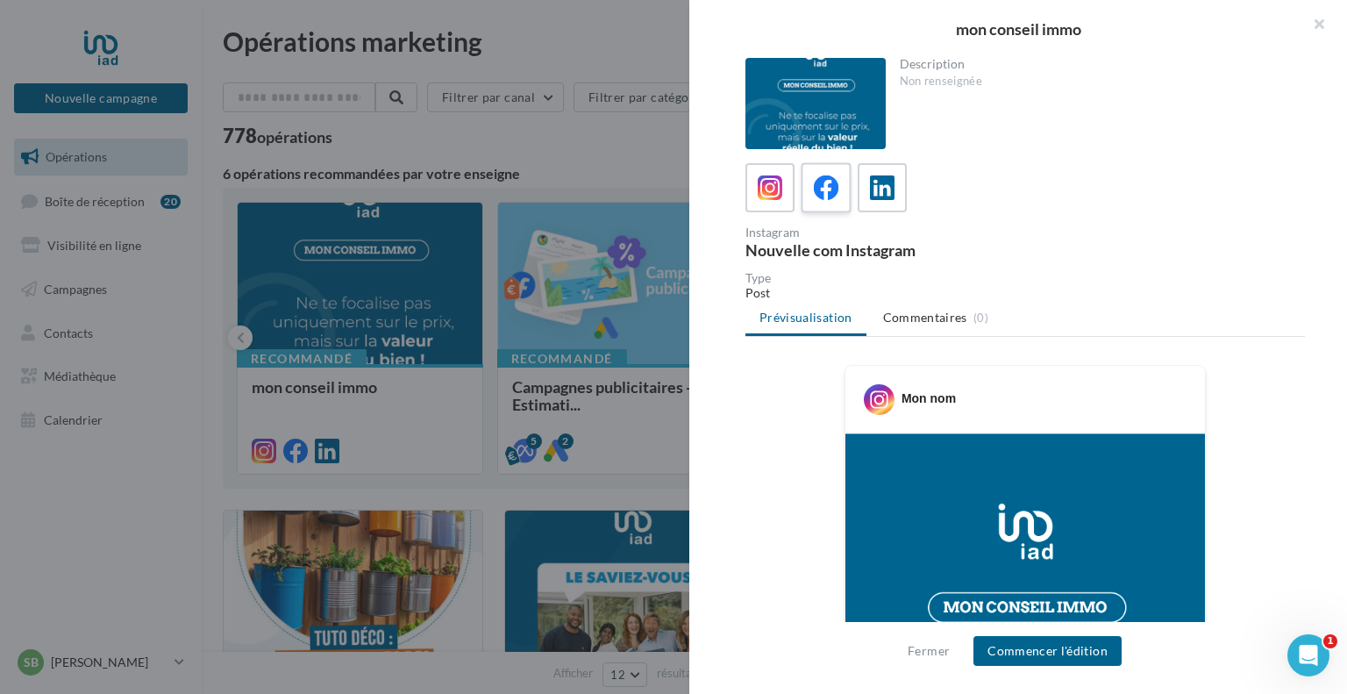
click at [831, 198] on icon at bounding box center [826, 187] width 25 height 25
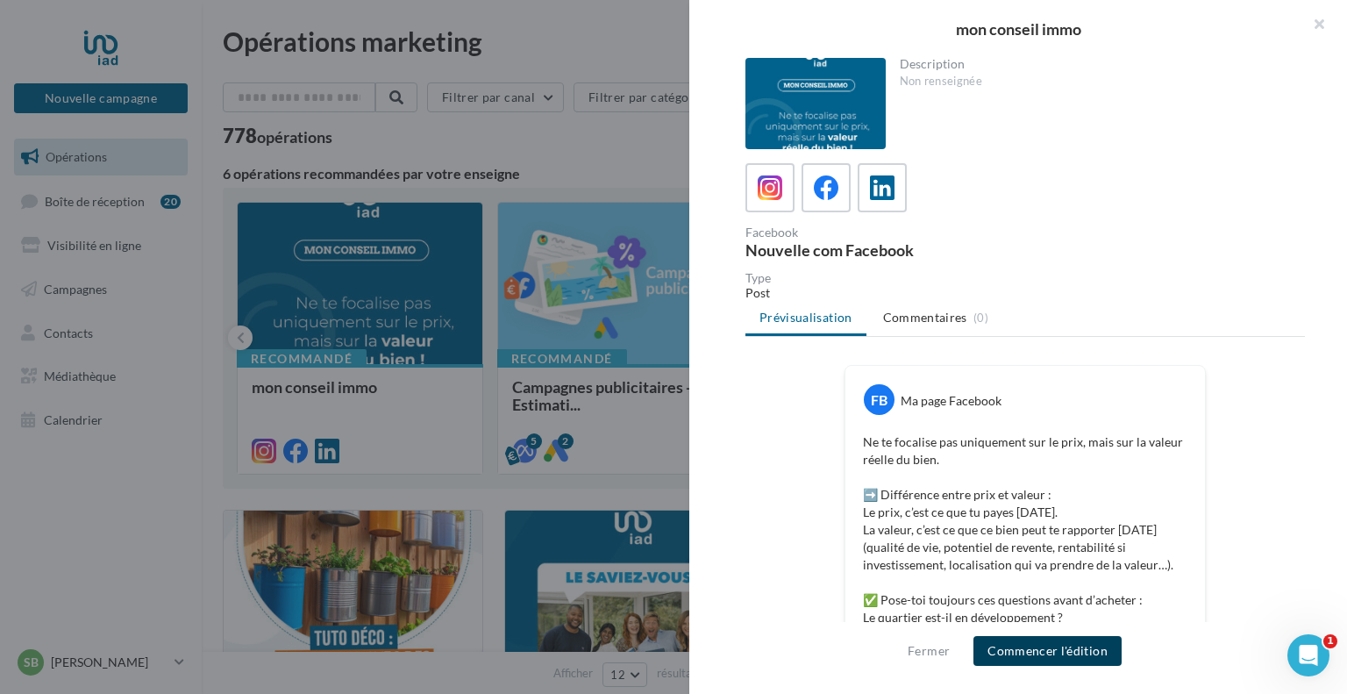
click at [1037, 653] on button "Commencer l'édition" at bounding box center [1047, 651] width 148 height 30
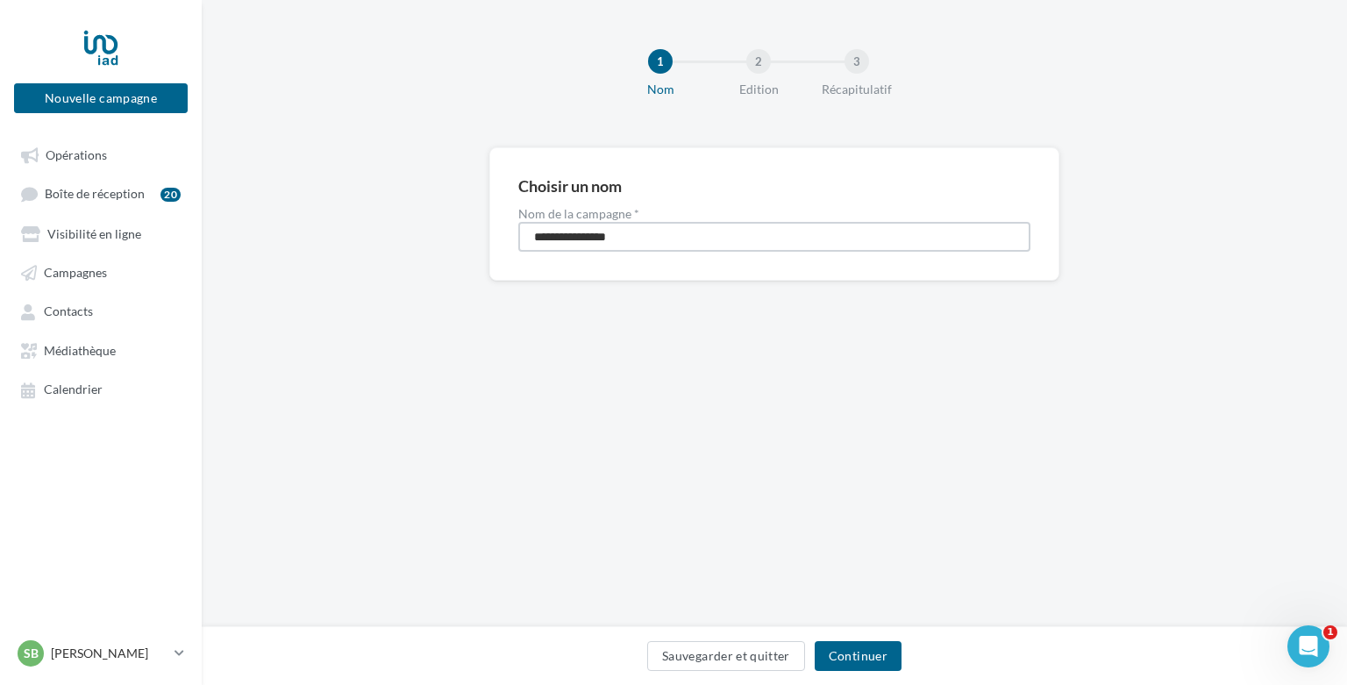
click at [645, 230] on input "**********" at bounding box center [774, 237] width 512 height 30
type input "**********"
click at [862, 663] on button "Continuer" at bounding box center [858, 656] width 87 height 30
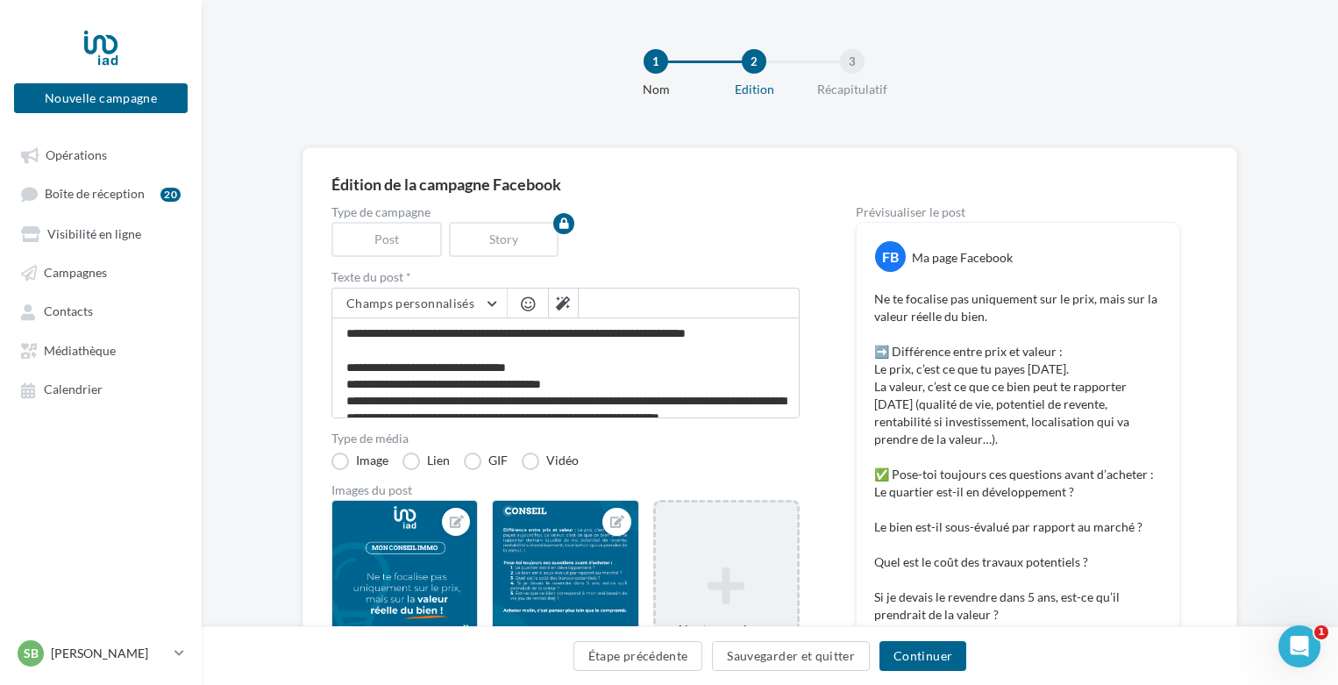
click at [723, 570] on icon at bounding box center [726, 586] width 127 height 42
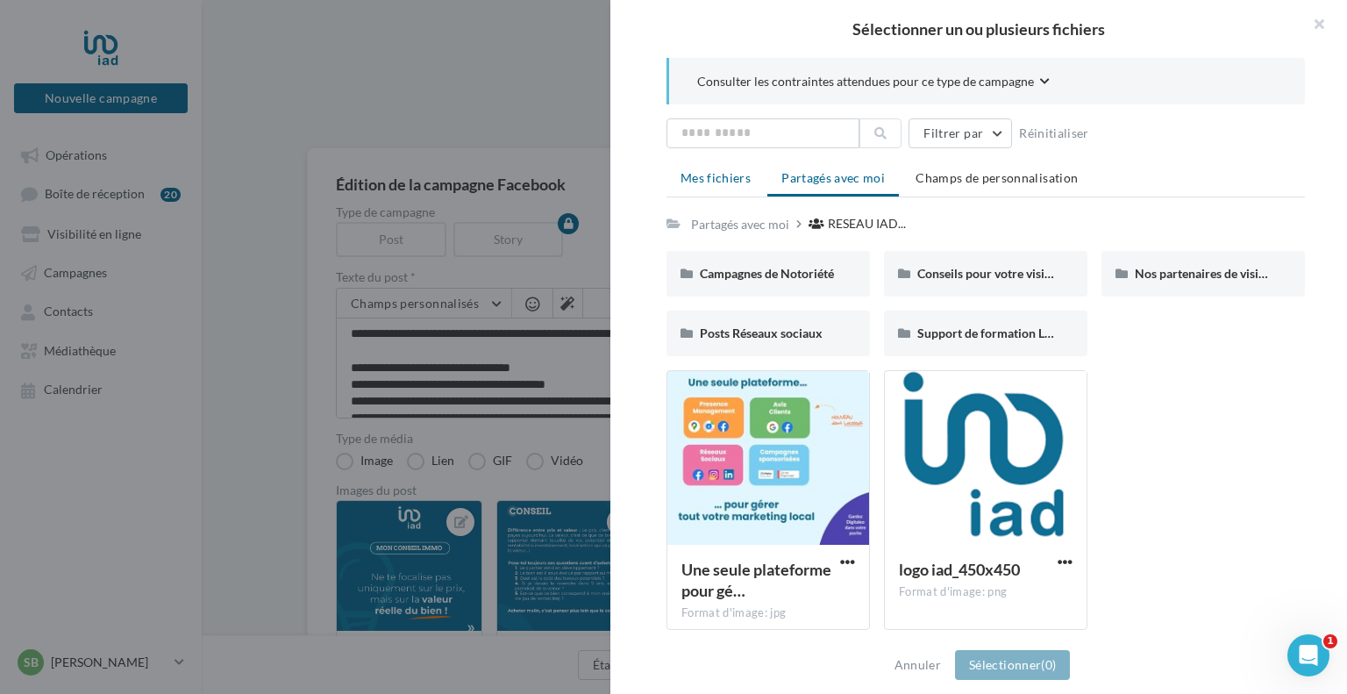
click at [717, 164] on li "Mes fichiers" at bounding box center [715, 178] width 98 height 32
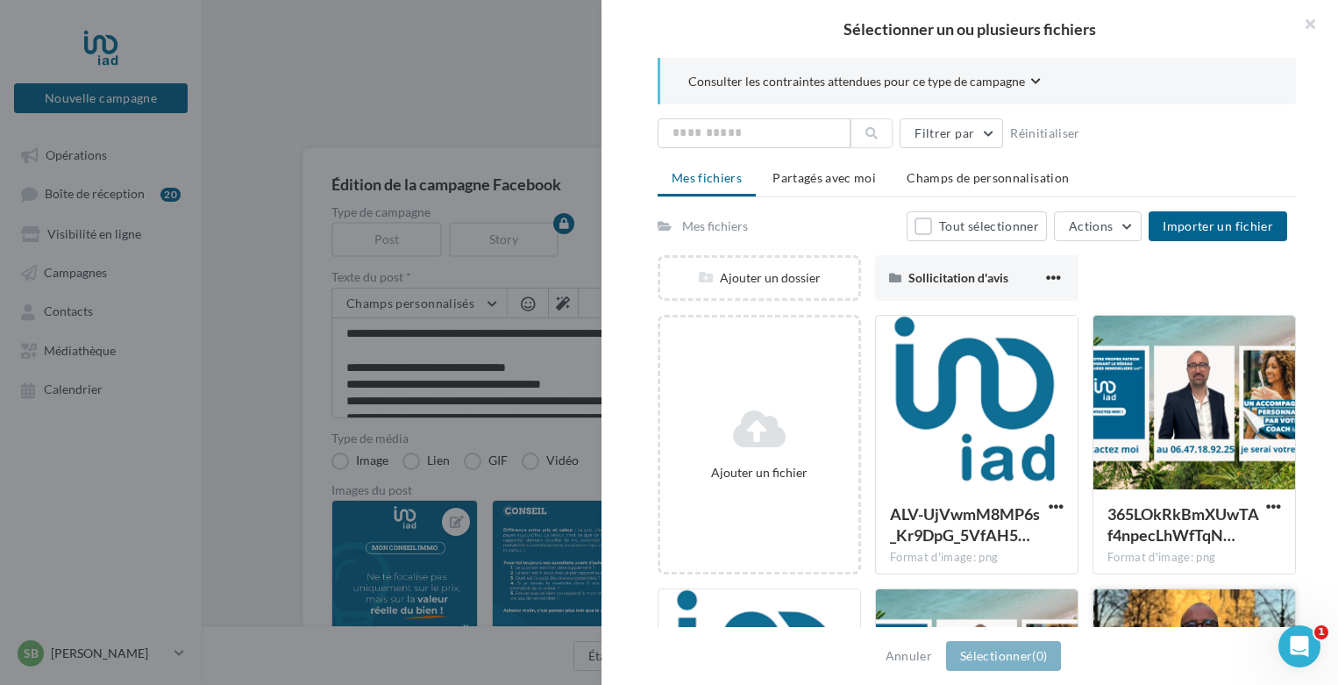
click at [1163, 606] on div at bounding box center [1194, 676] width 202 height 175
click at [1032, 655] on span "(1)" at bounding box center [1039, 655] width 15 height 15
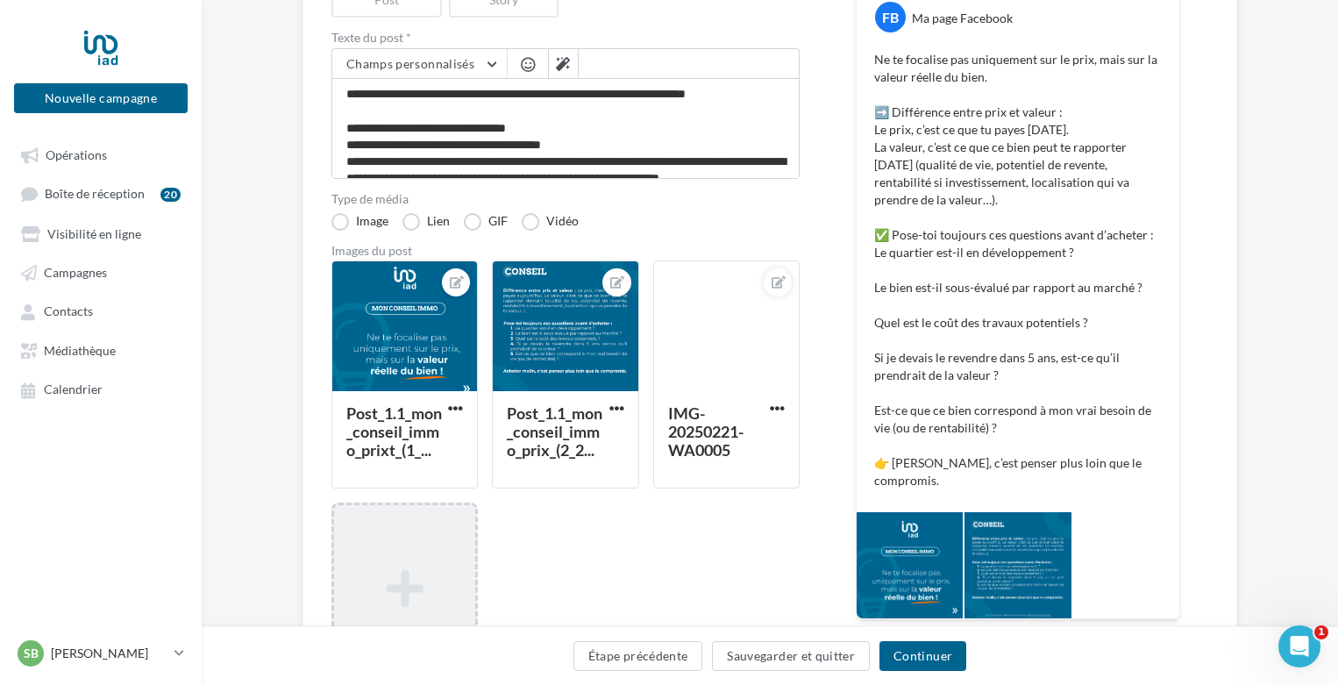
scroll to position [263, 0]
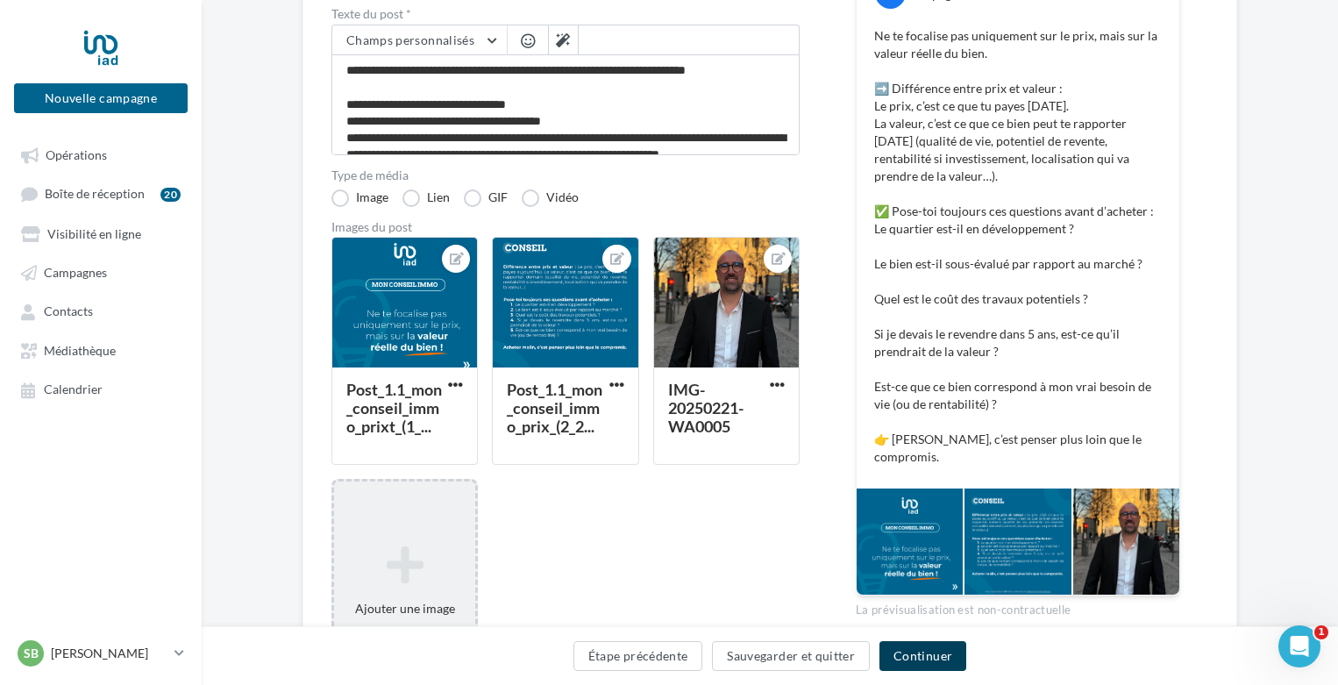
click at [933, 655] on button "Continuer" at bounding box center [922, 656] width 87 height 30
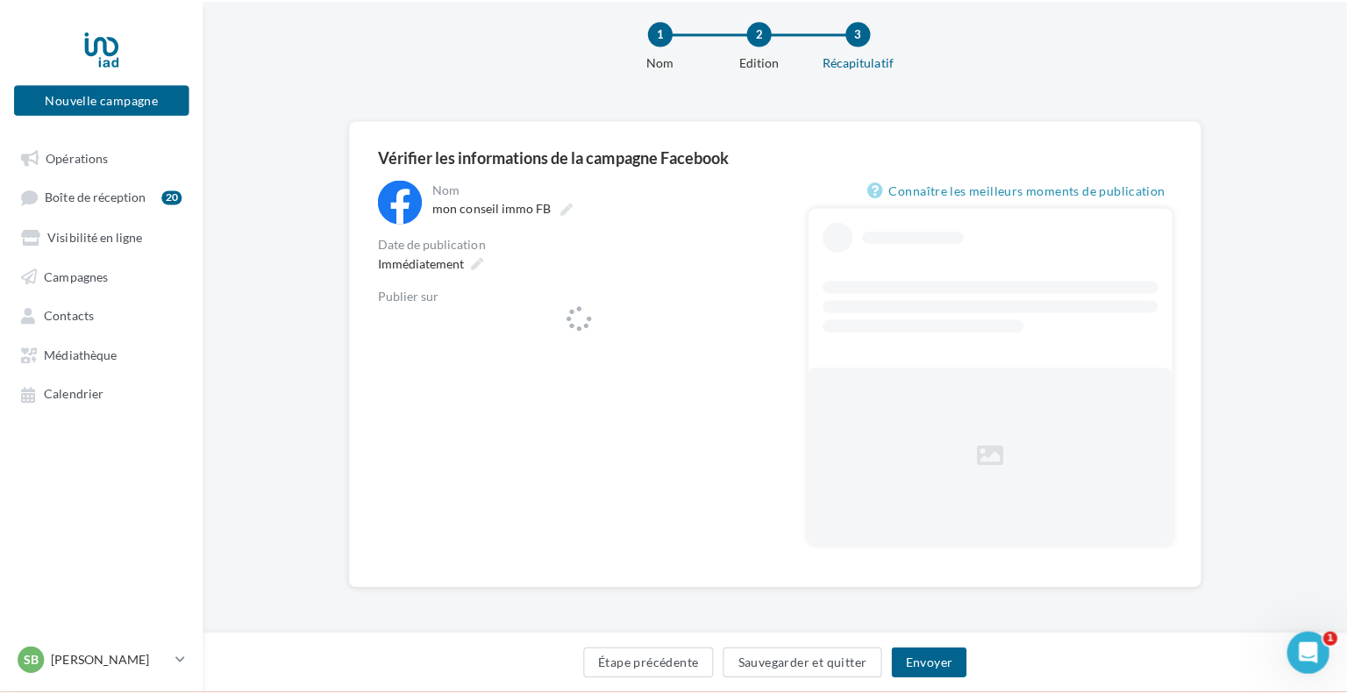
scroll to position [28, 0]
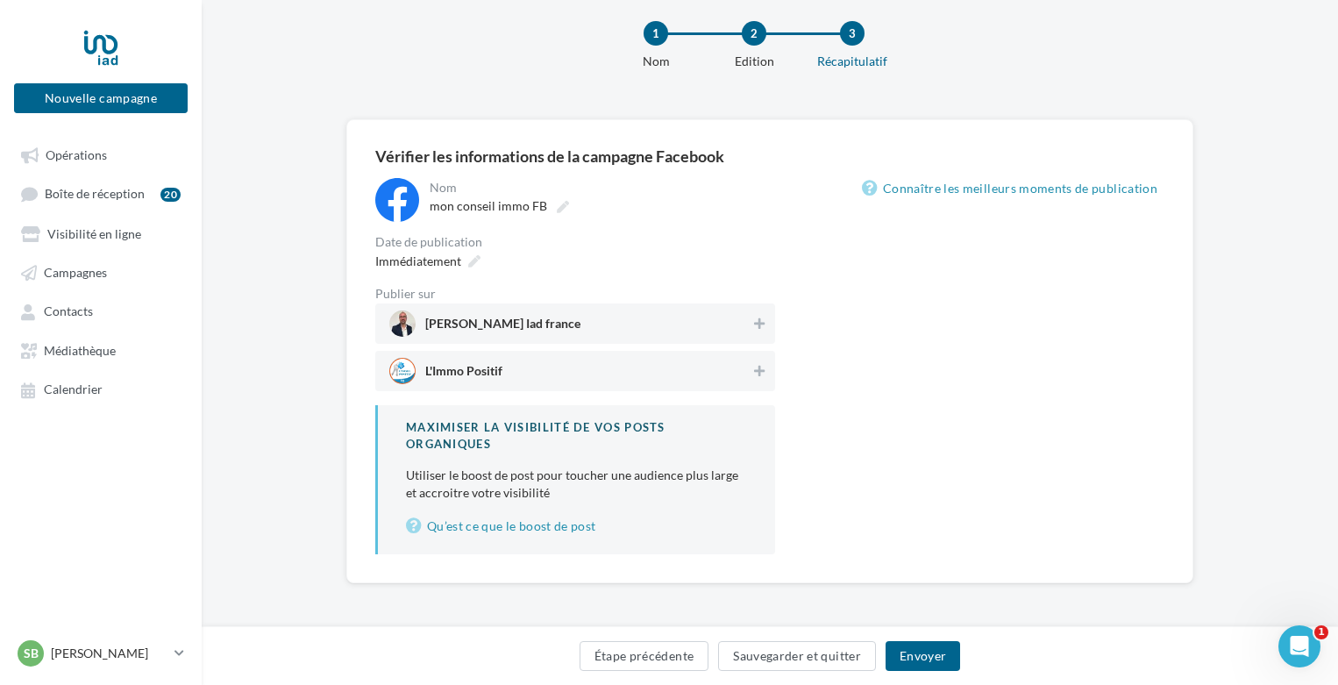
click at [613, 324] on span "Sébastien vadde Iad france" at bounding box center [569, 323] width 361 height 26
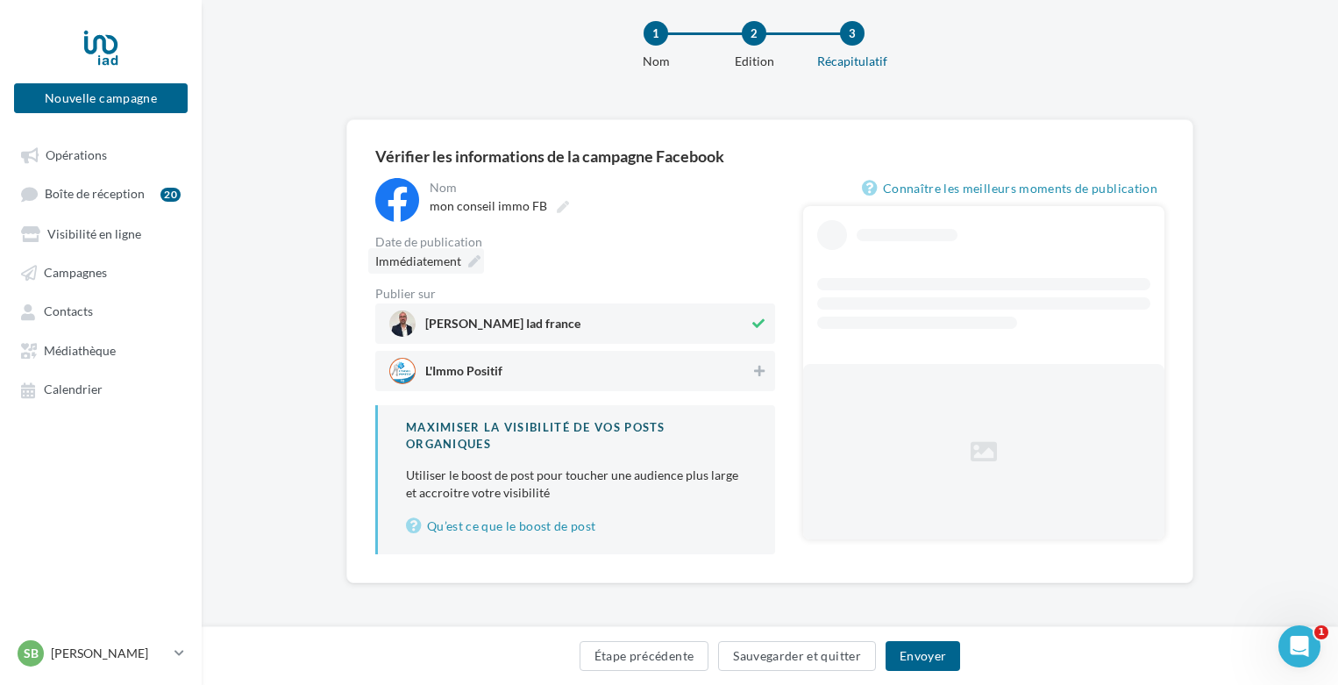
click at [440, 259] on span "Immédiatement" at bounding box center [418, 260] width 86 height 15
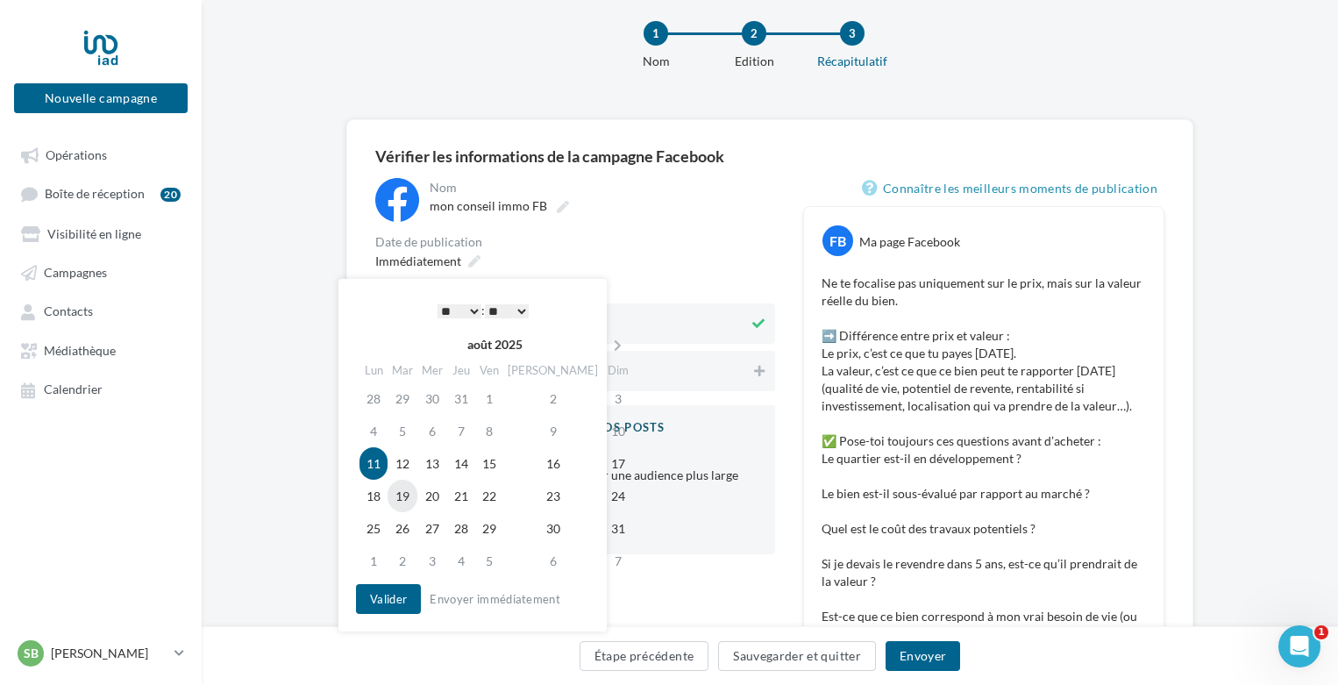
click at [415, 493] on td "19" at bounding box center [403, 496] width 30 height 32
click at [391, 591] on button "Valider" at bounding box center [388, 599] width 65 height 30
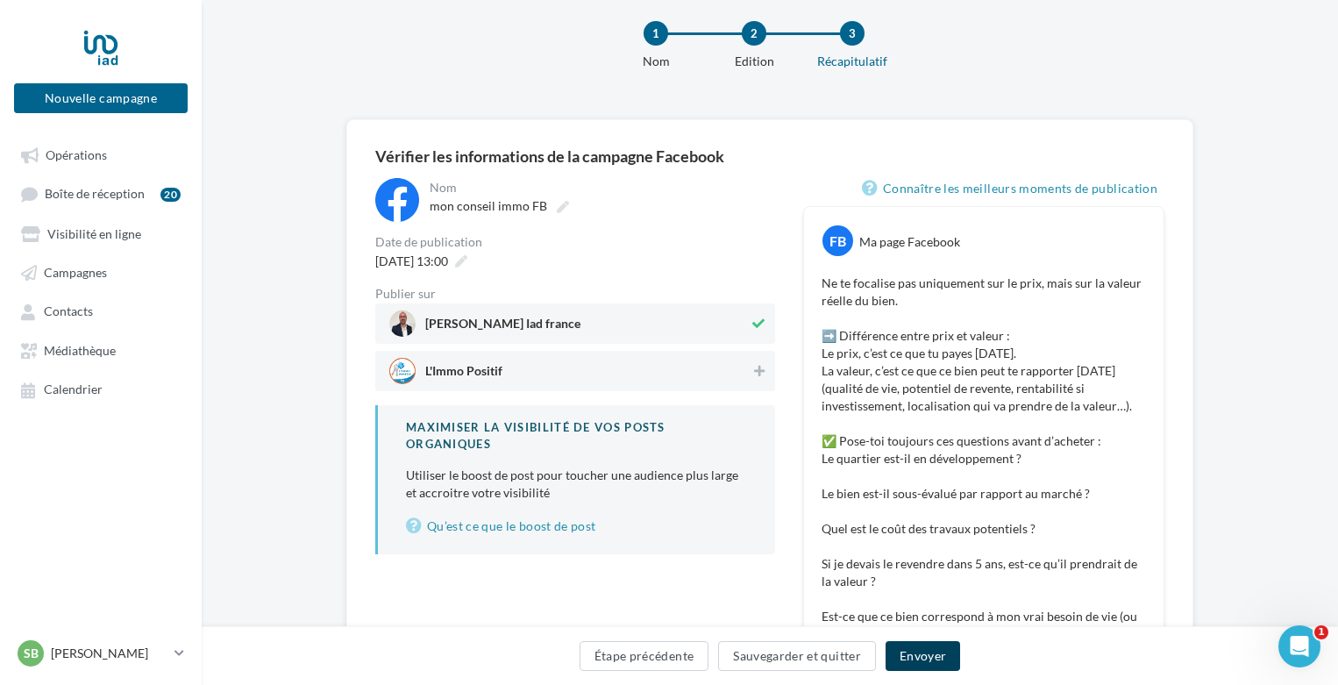
click at [922, 651] on button "Envoyer" at bounding box center [923, 656] width 75 height 30
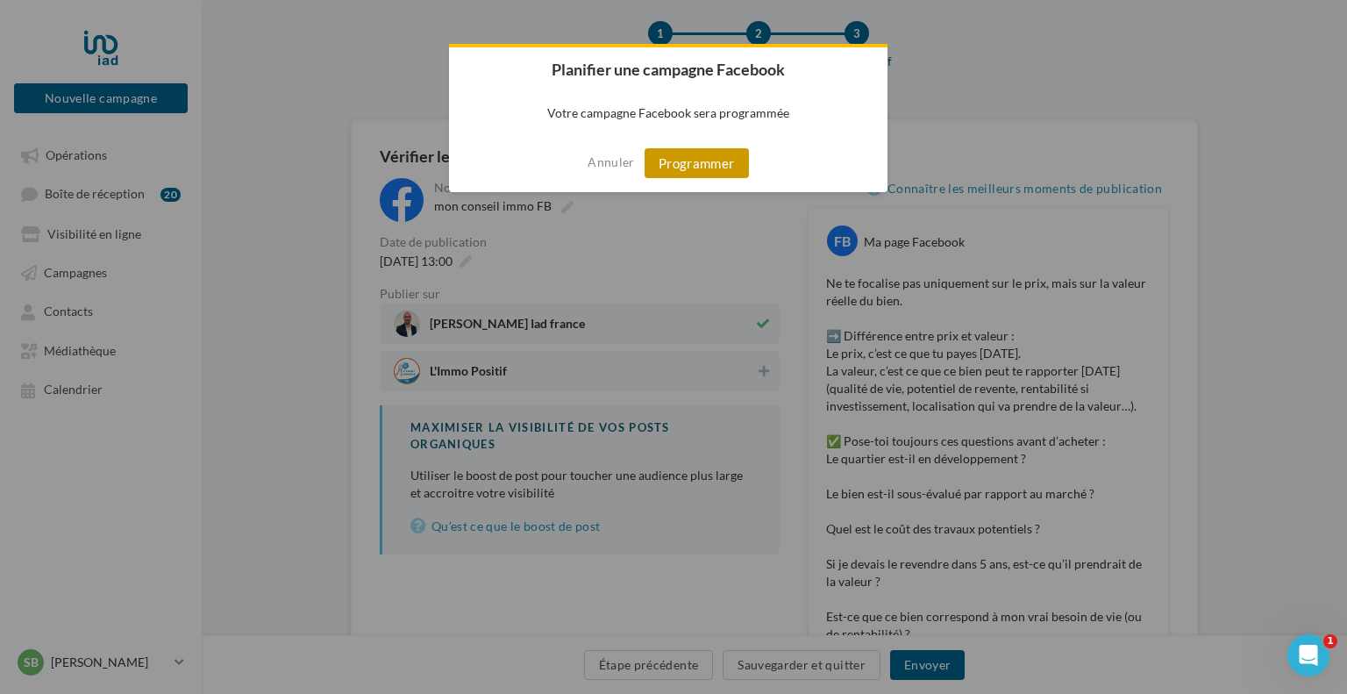
click at [689, 169] on button "Programmer" at bounding box center [696, 163] width 104 height 30
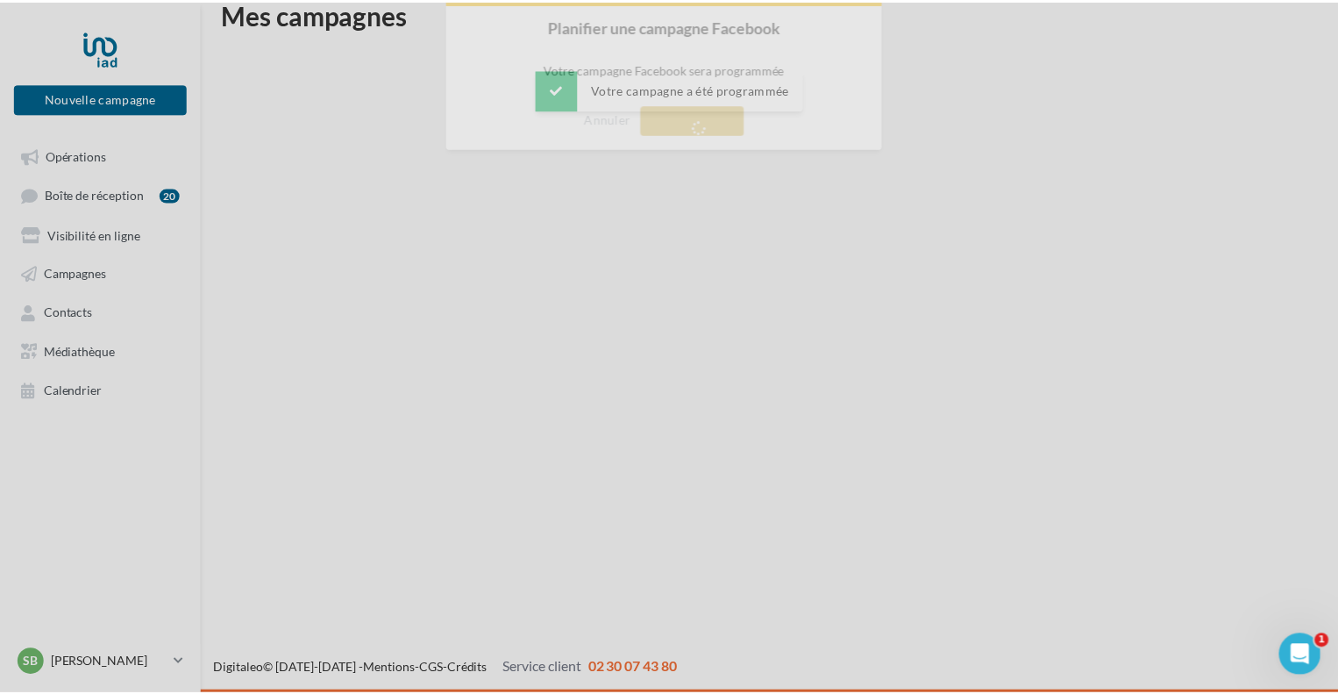
scroll to position [28, 0]
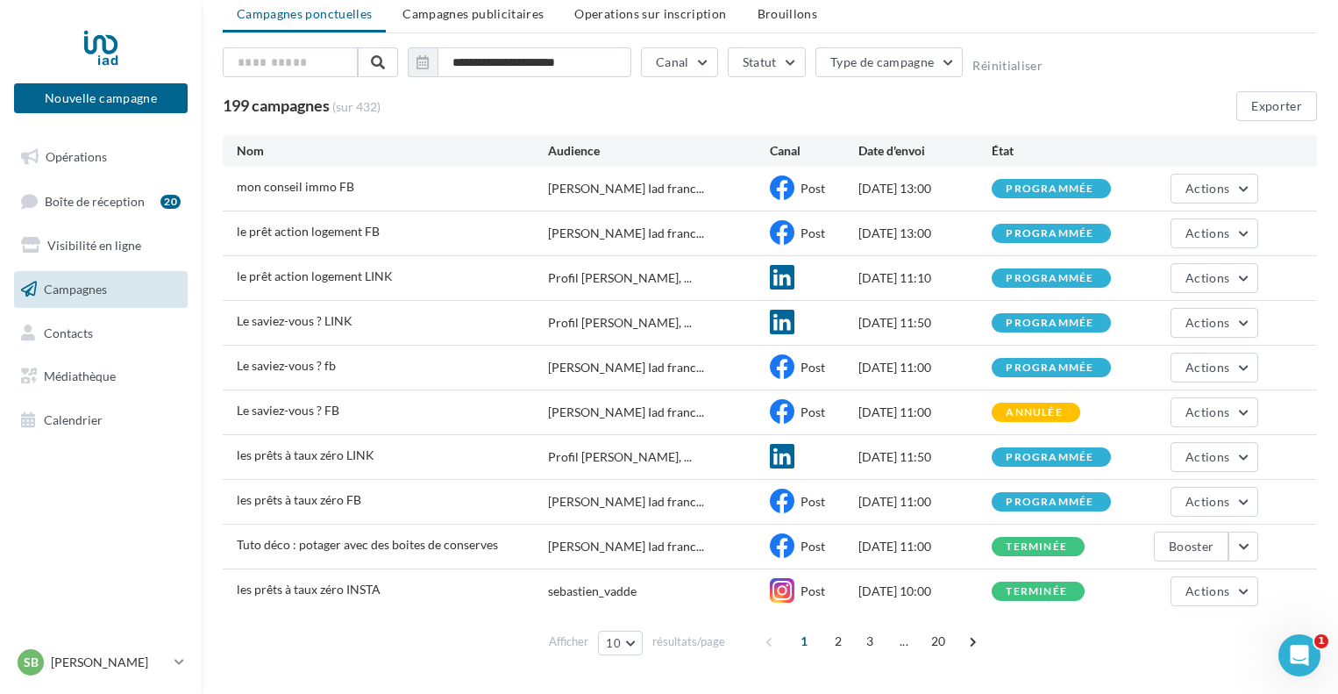
scroll to position [88, 0]
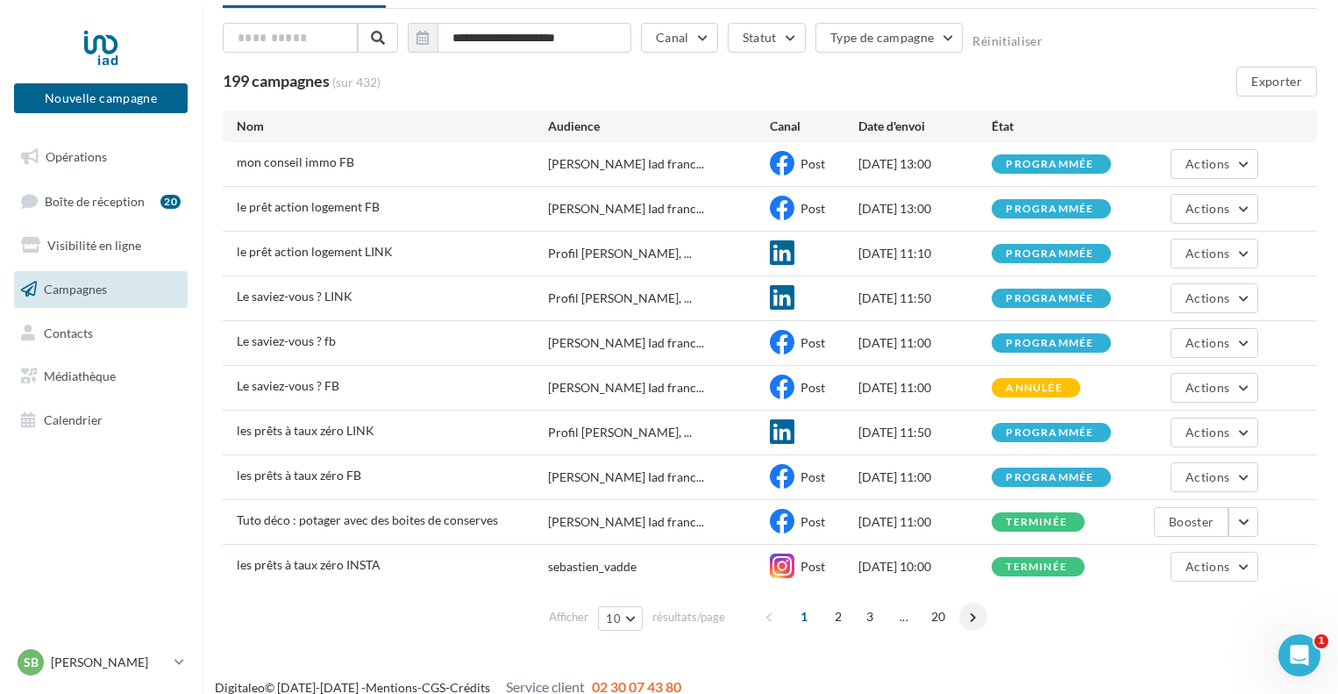
click at [976, 618] on span at bounding box center [973, 616] width 28 height 28
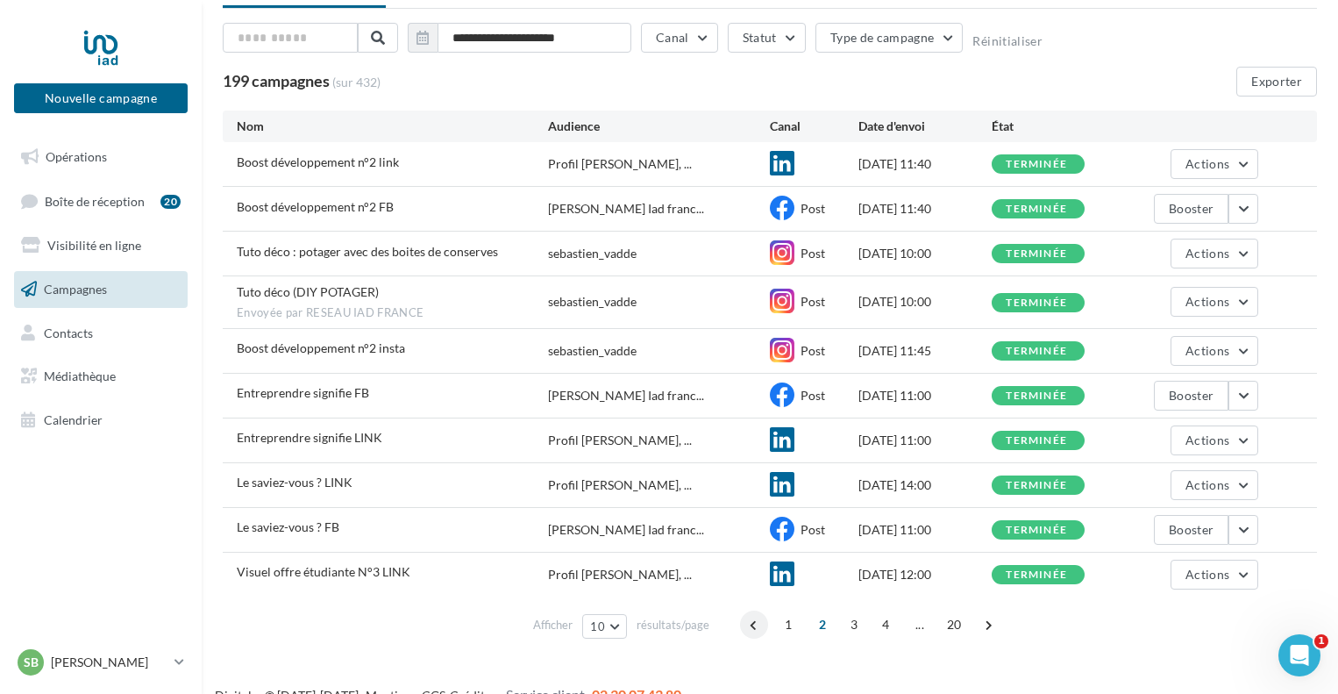
click at [759, 627] on span at bounding box center [754, 624] width 28 height 28
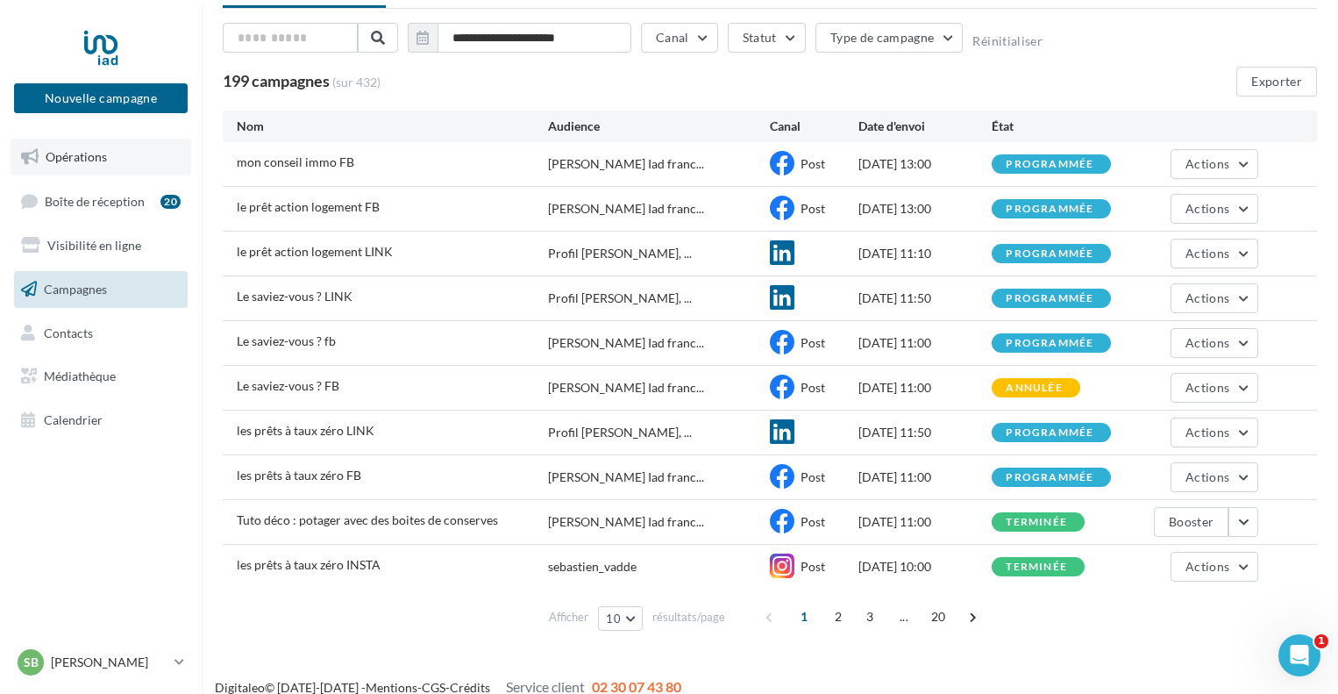
click at [81, 159] on span "Opérations" at bounding box center [76, 156] width 61 height 15
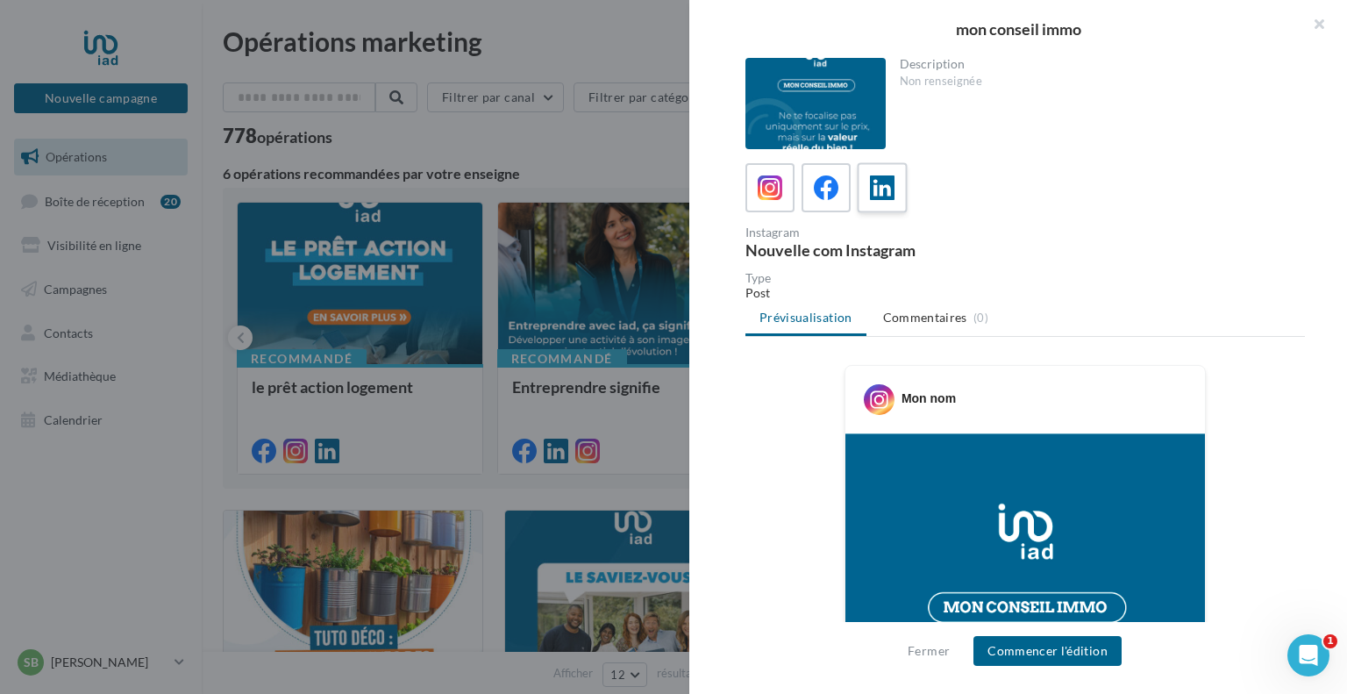
click at [882, 192] on icon at bounding box center [882, 187] width 25 height 25
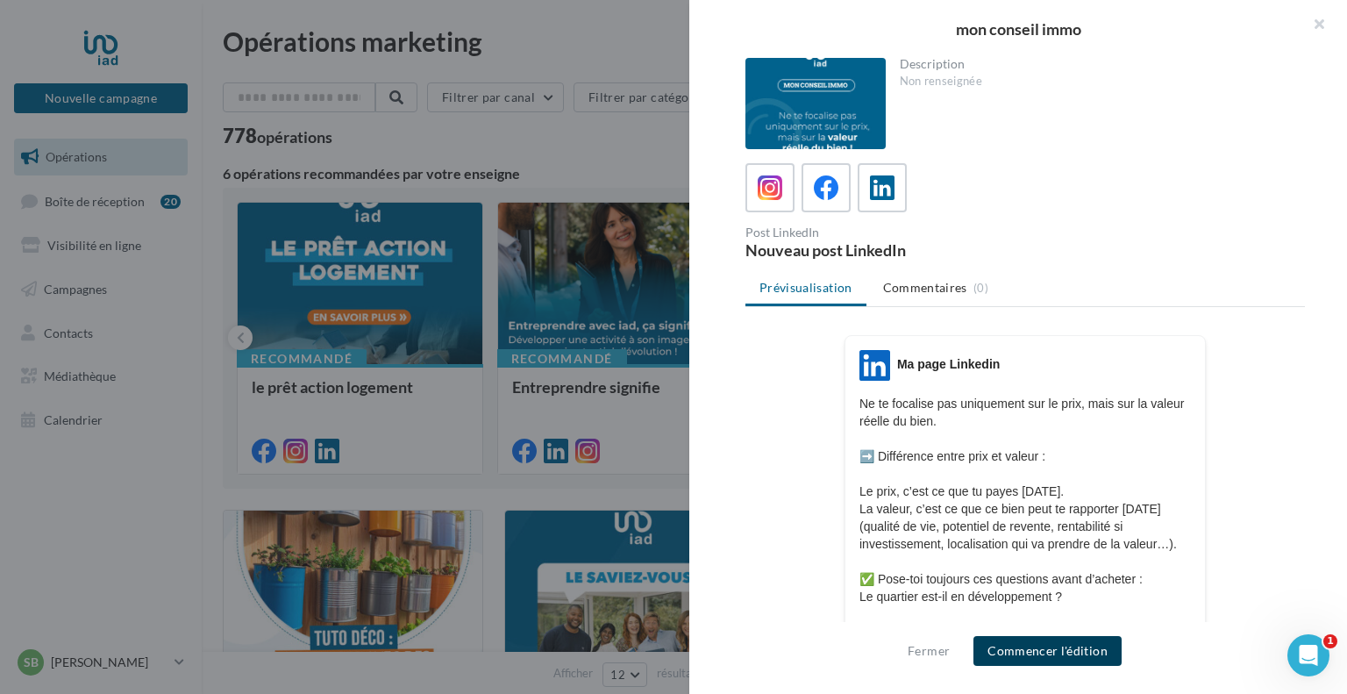
click at [1017, 649] on button "Commencer l'édition" at bounding box center [1047, 651] width 148 height 30
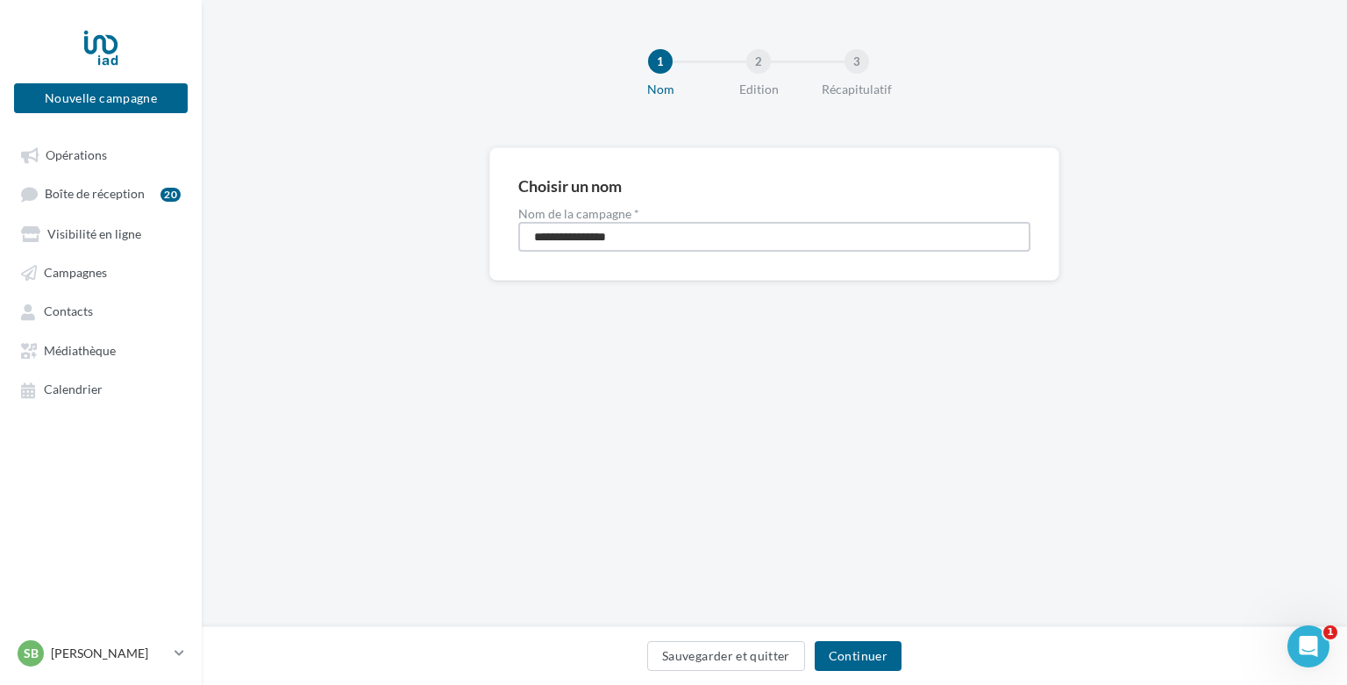
click at [694, 238] on input "**********" at bounding box center [774, 237] width 512 height 30
type input "**********"
click at [859, 658] on button "Continuer" at bounding box center [858, 656] width 87 height 30
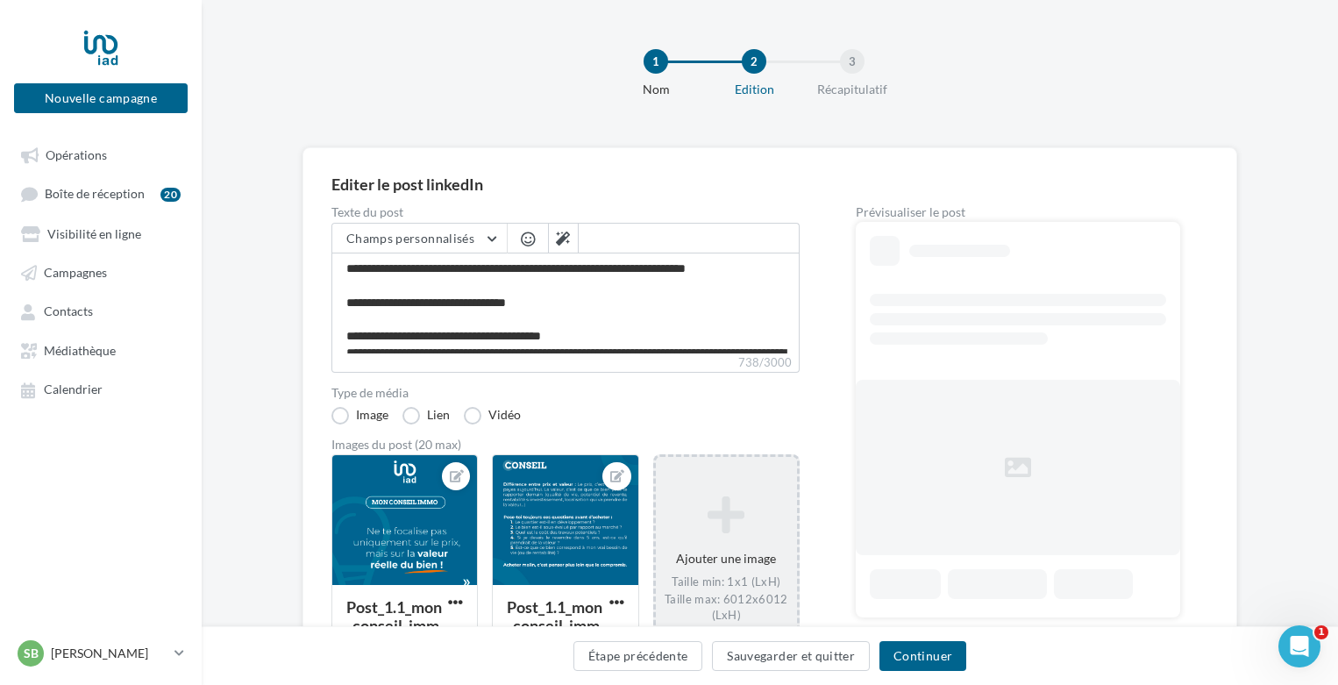
click at [727, 537] on div "Ajouter une image Taille min: 1x1 (LxH) Taille max: 6012x6012 (LxH) Format: jpg…" at bounding box center [726, 568] width 141 height 163
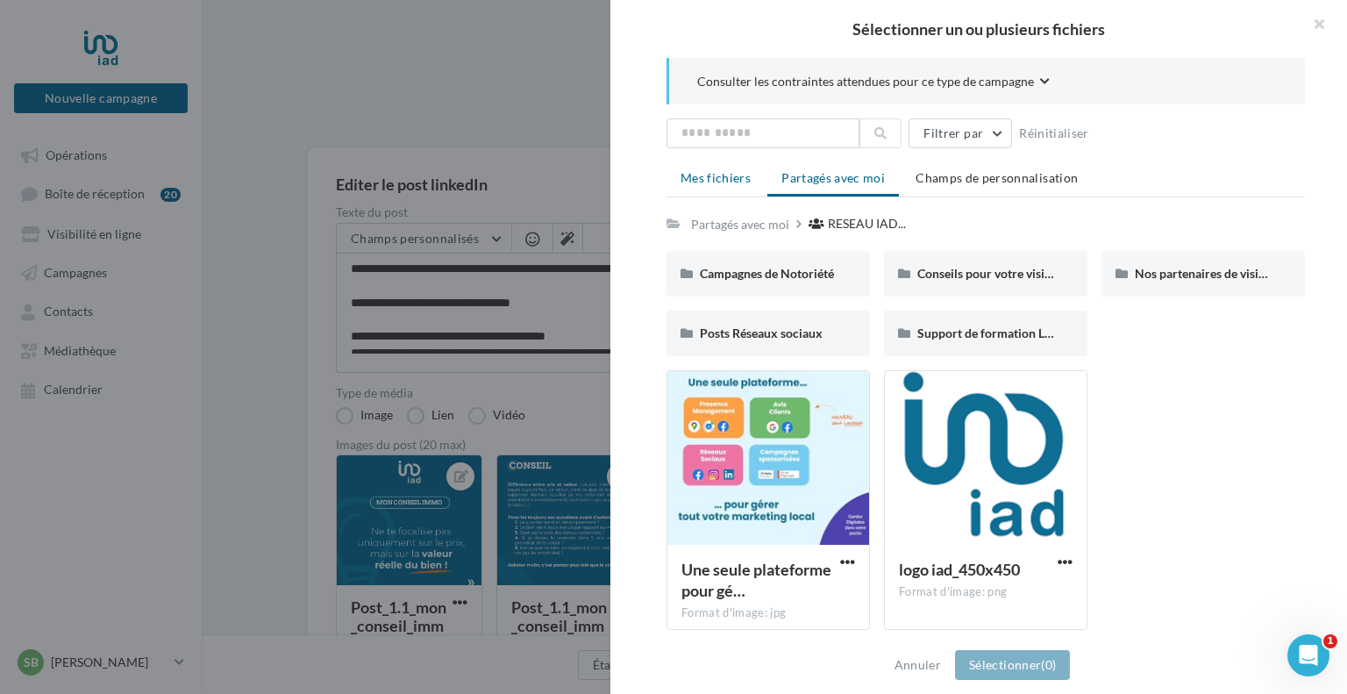
click at [708, 171] on span "Mes fichiers" at bounding box center [715, 177] width 70 height 15
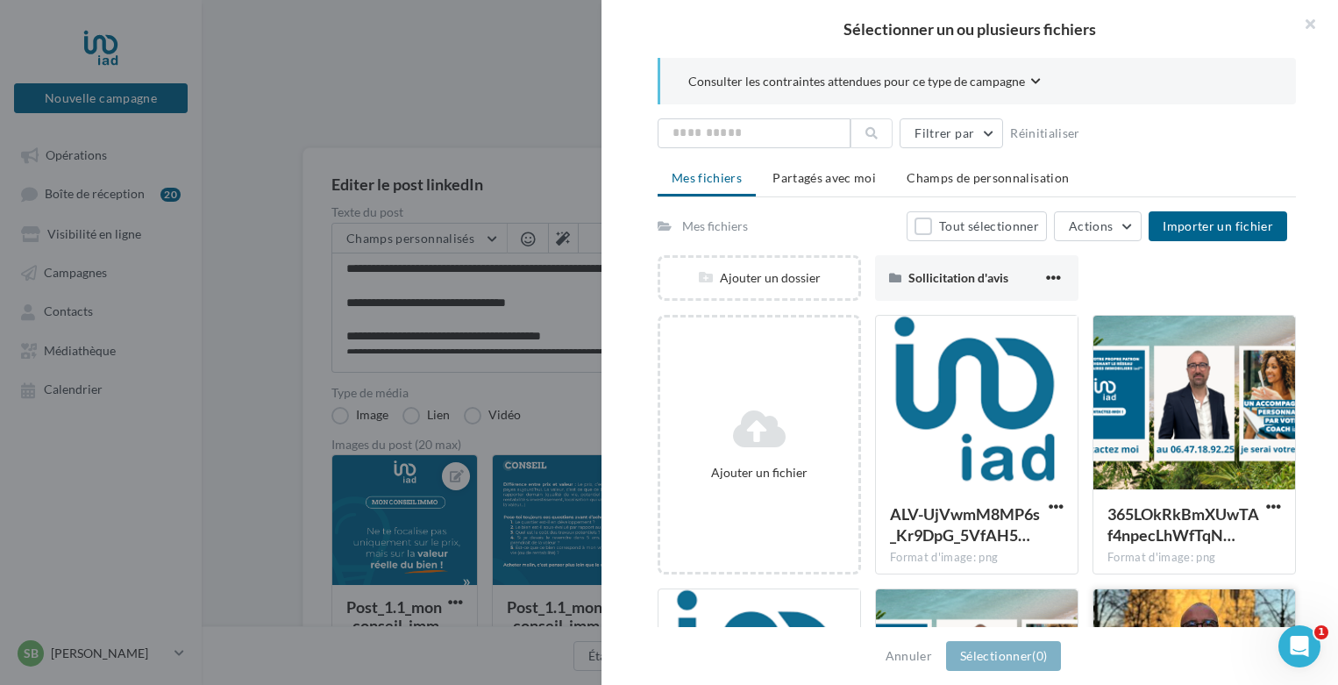
click at [1157, 597] on div at bounding box center [1194, 676] width 202 height 175
click at [1040, 655] on span "(1)" at bounding box center [1039, 655] width 15 height 15
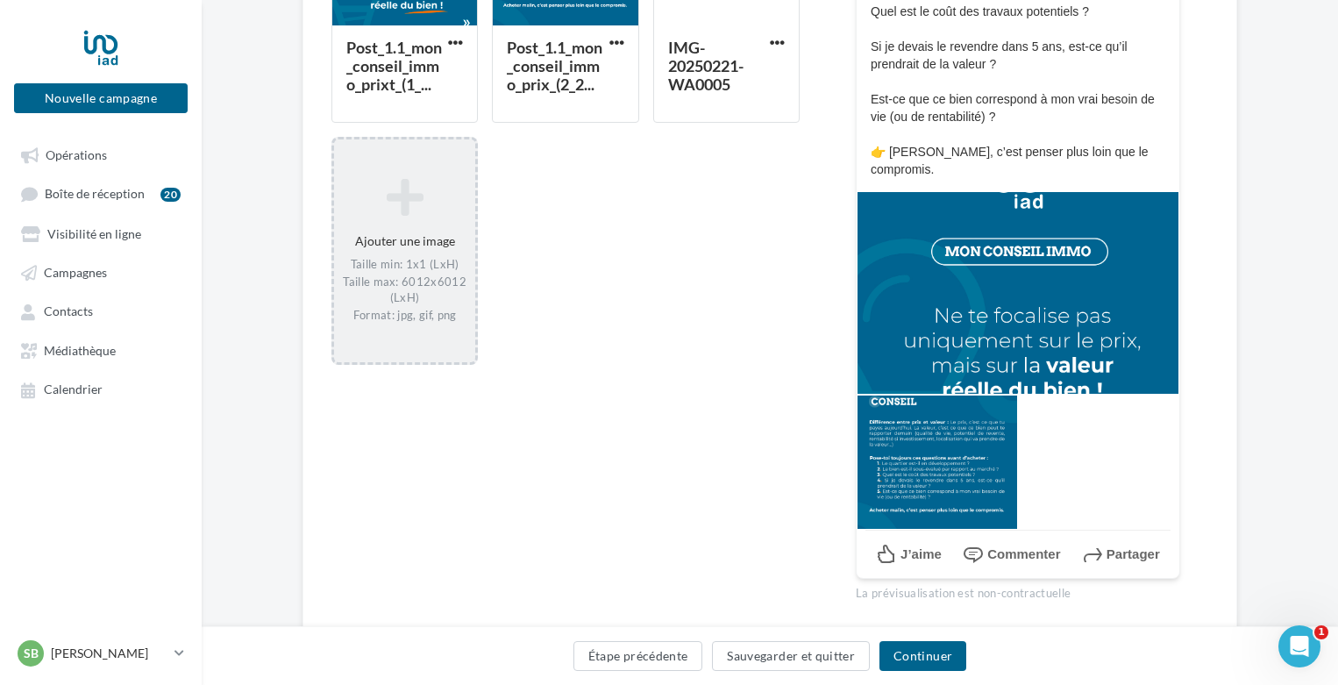
scroll to position [614, 0]
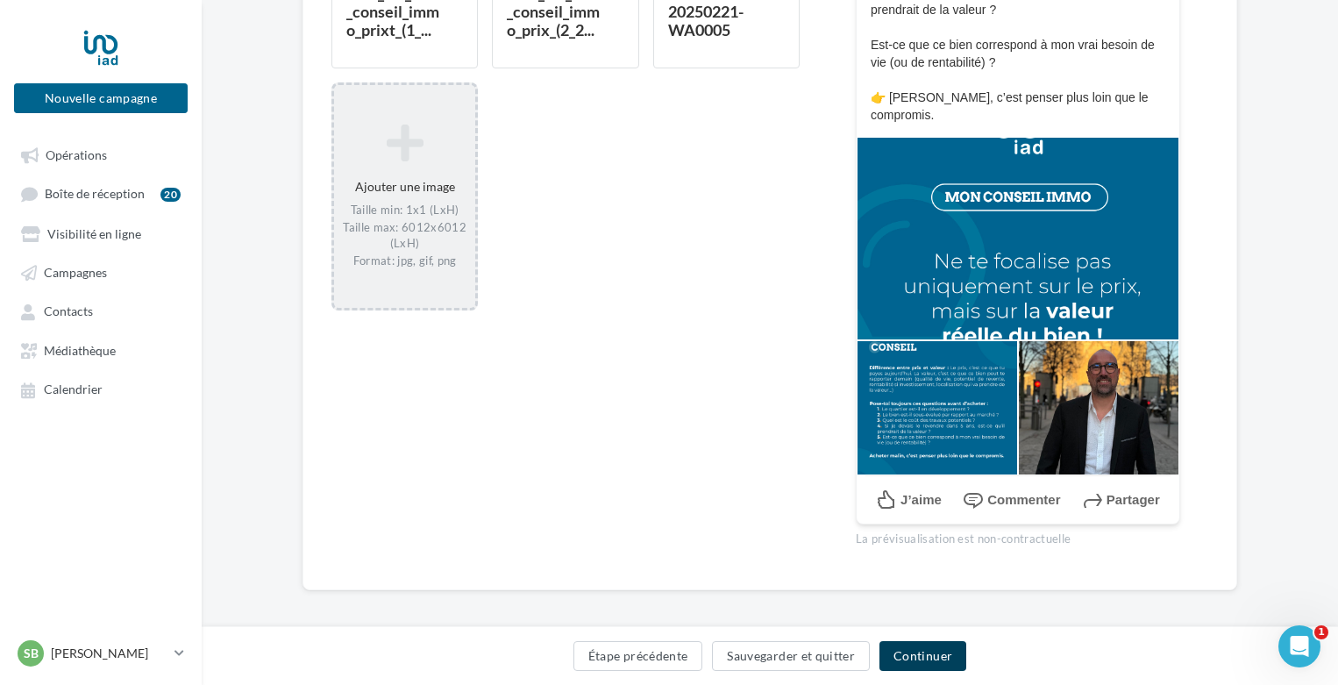
click at [922, 655] on button "Continuer" at bounding box center [922, 656] width 87 height 30
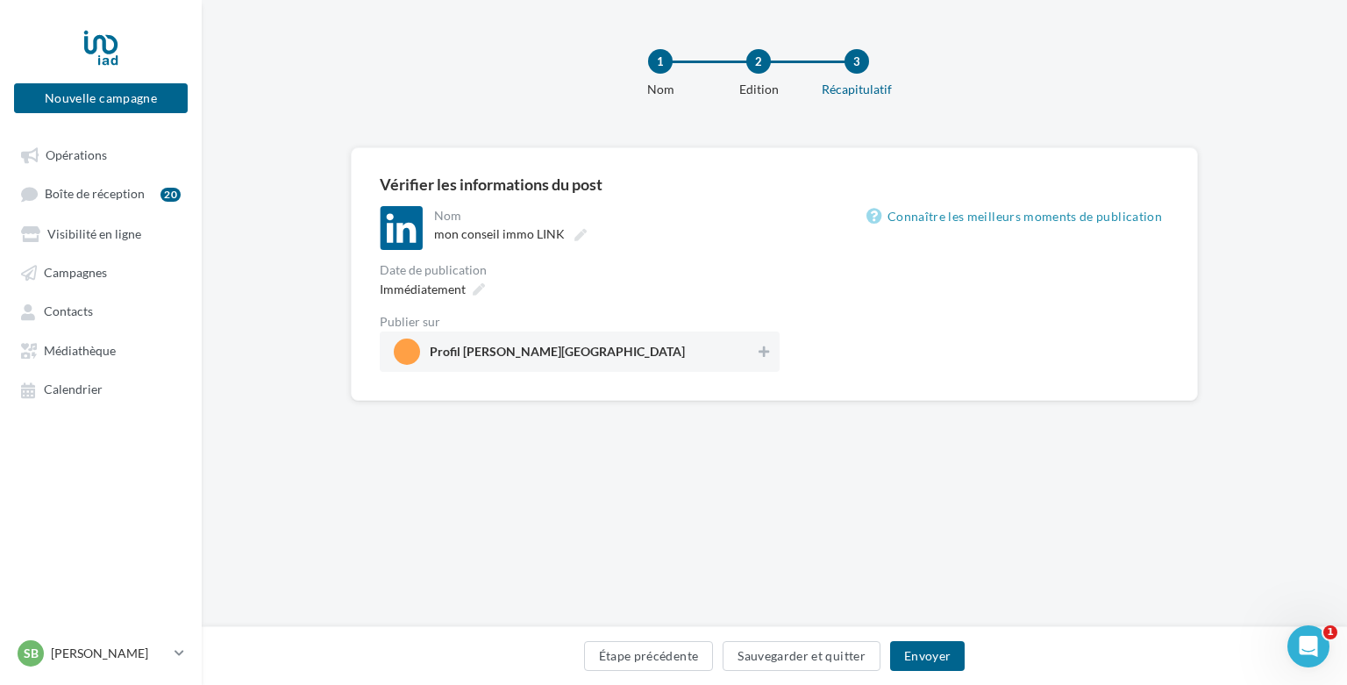
click at [523, 275] on div "Date de publication" at bounding box center [580, 270] width 400 height 12
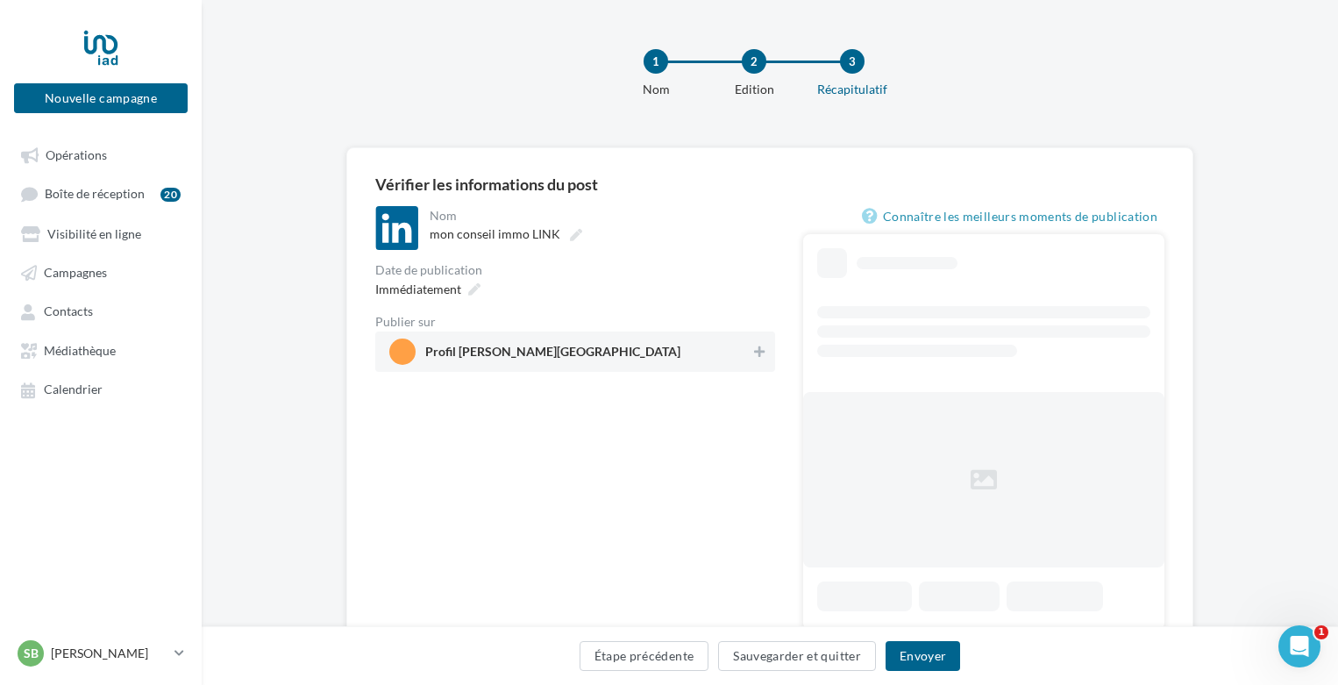
click at [709, 352] on span "Profil sébastien Vadde, Sebastien" at bounding box center [569, 351] width 361 height 26
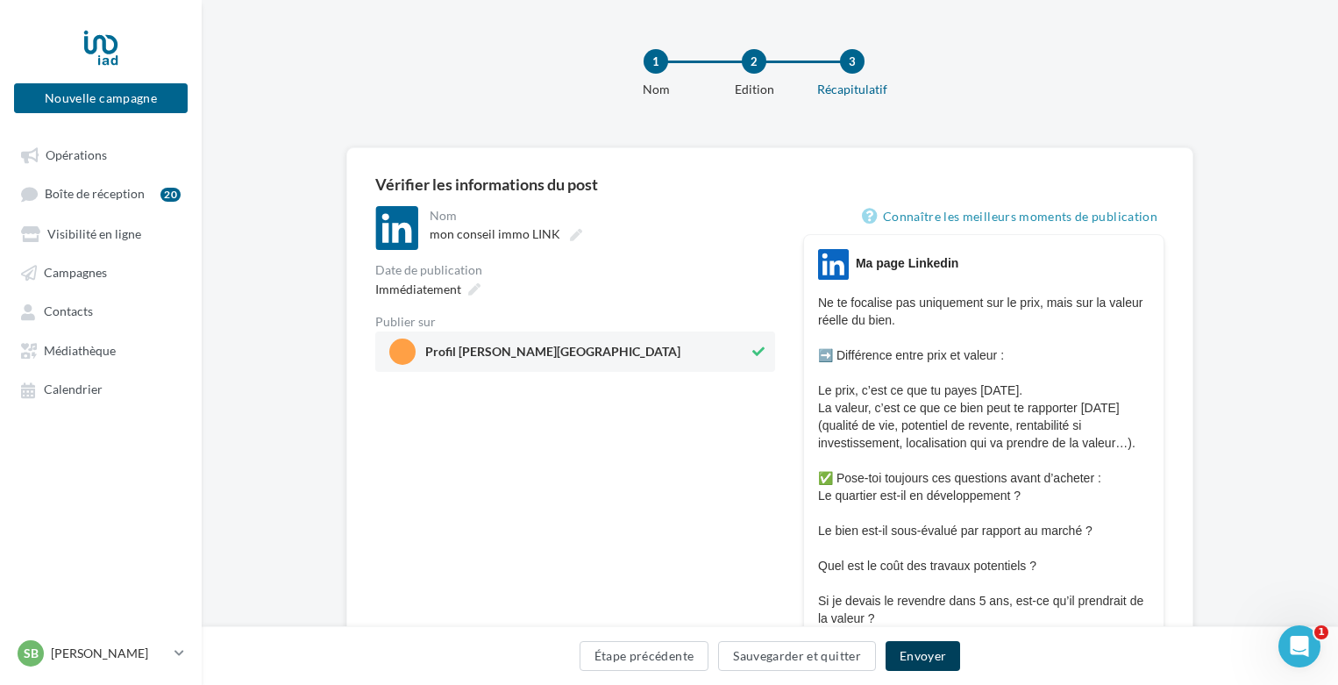
click at [915, 658] on button "Envoyer" at bounding box center [923, 656] width 75 height 30
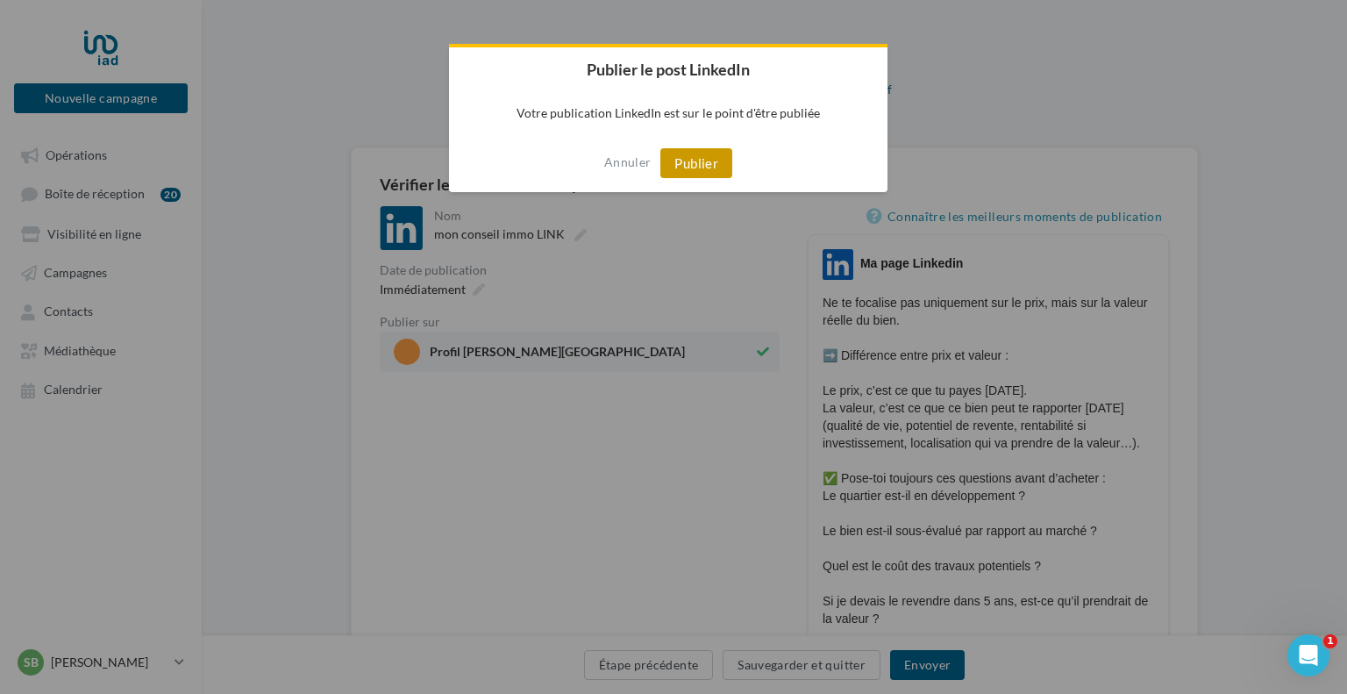
click at [701, 162] on button "Publier" at bounding box center [696, 163] width 72 height 30
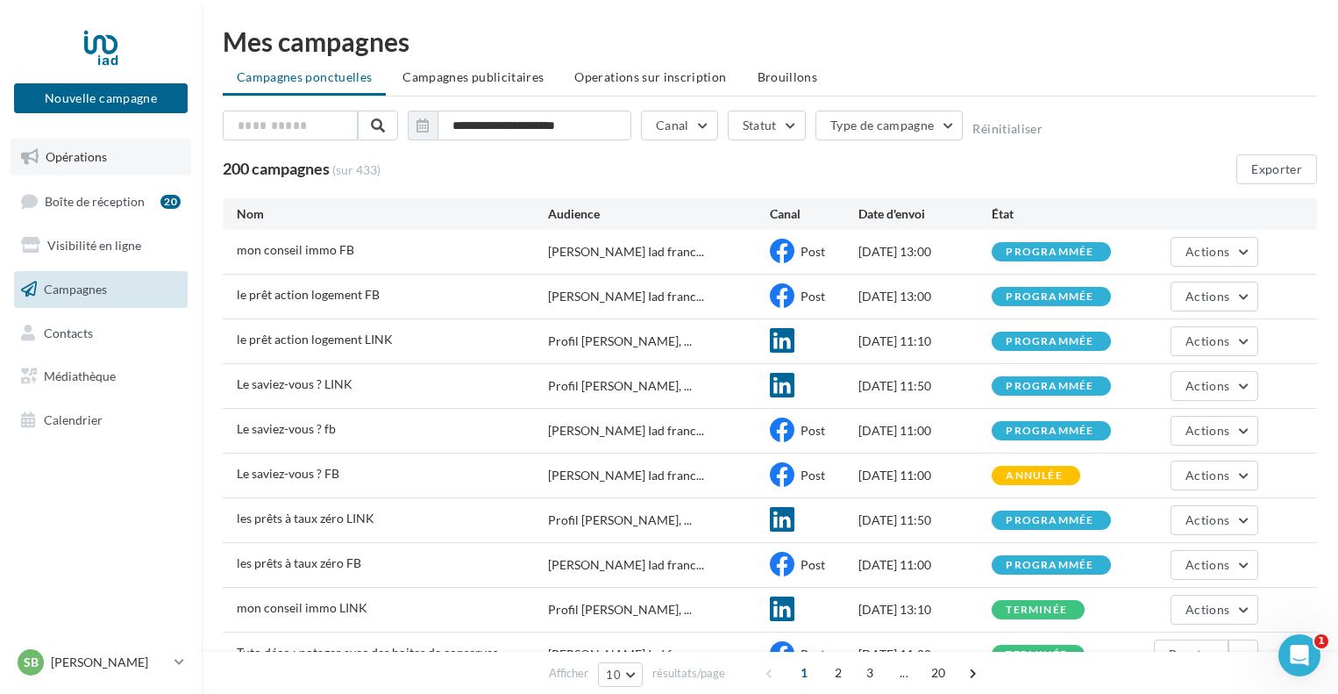
click at [63, 163] on span "Opérations" at bounding box center [76, 156] width 61 height 15
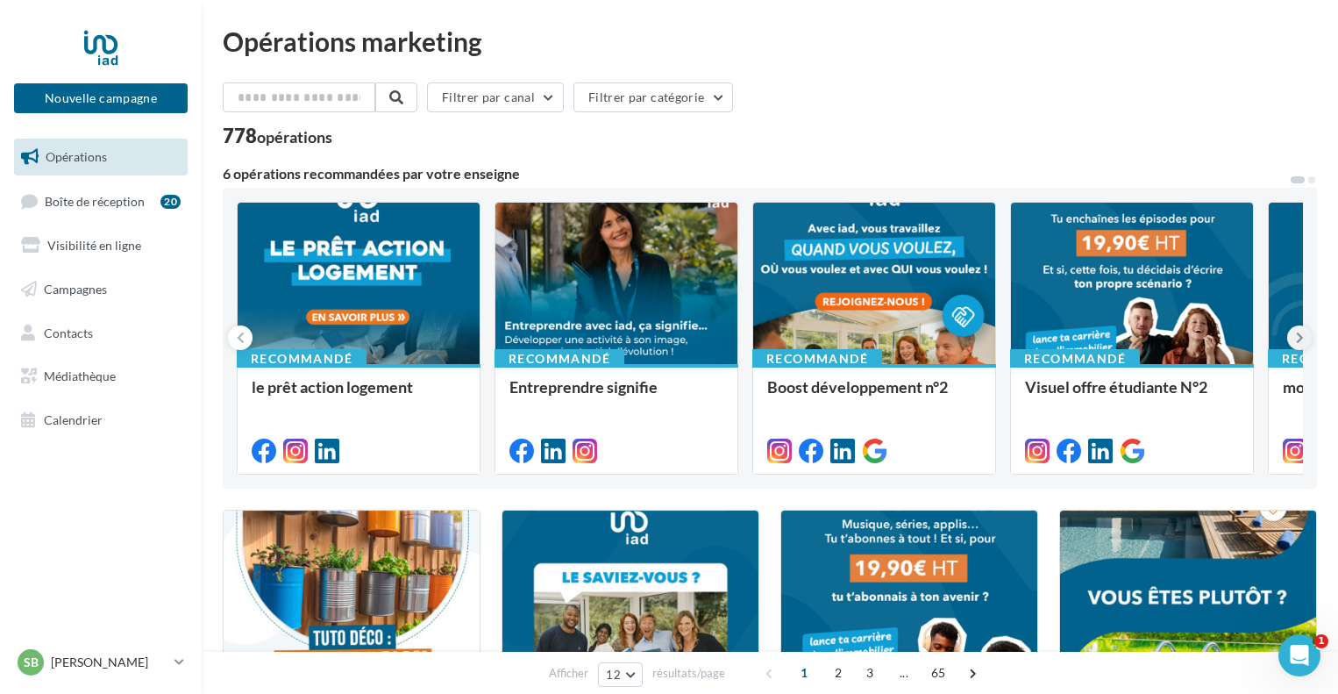
click at [1300, 338] on icon at bounding box center [1300, 338] width 8 height 18
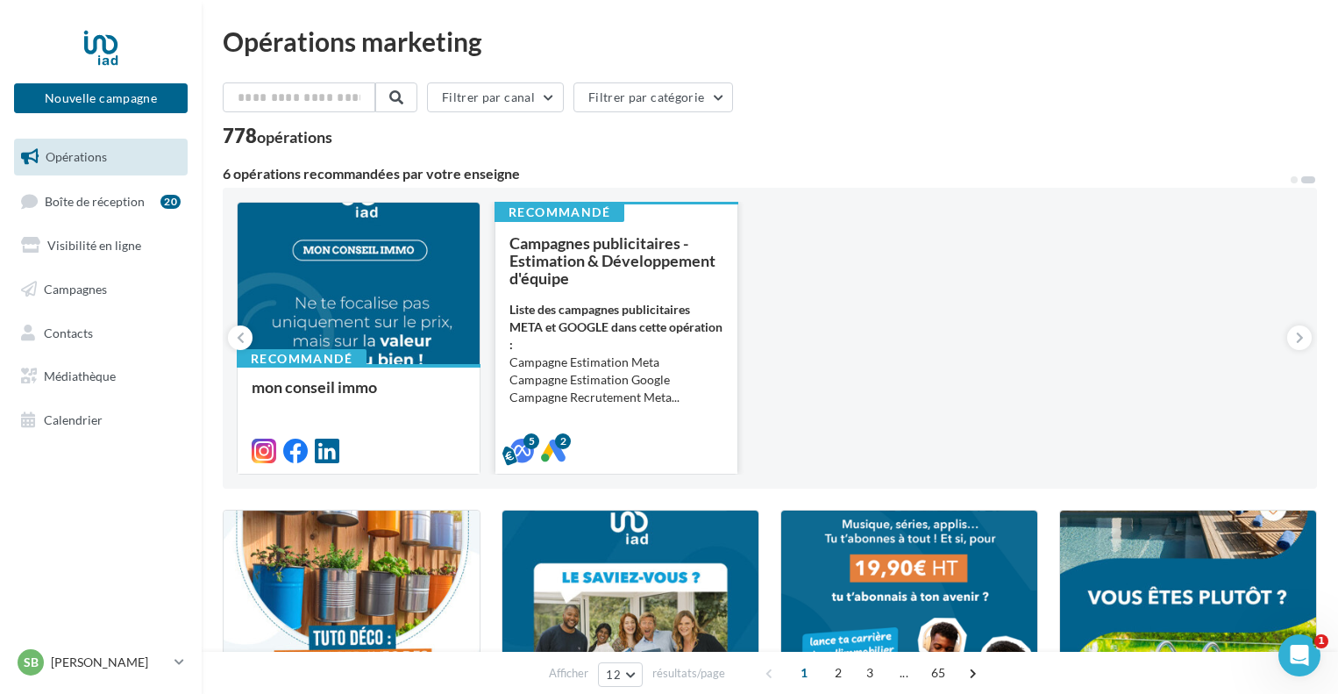
click at [552, 369] on li "Campagne Estimation Meta" at bounding box center [616, 362] width 214 height 18
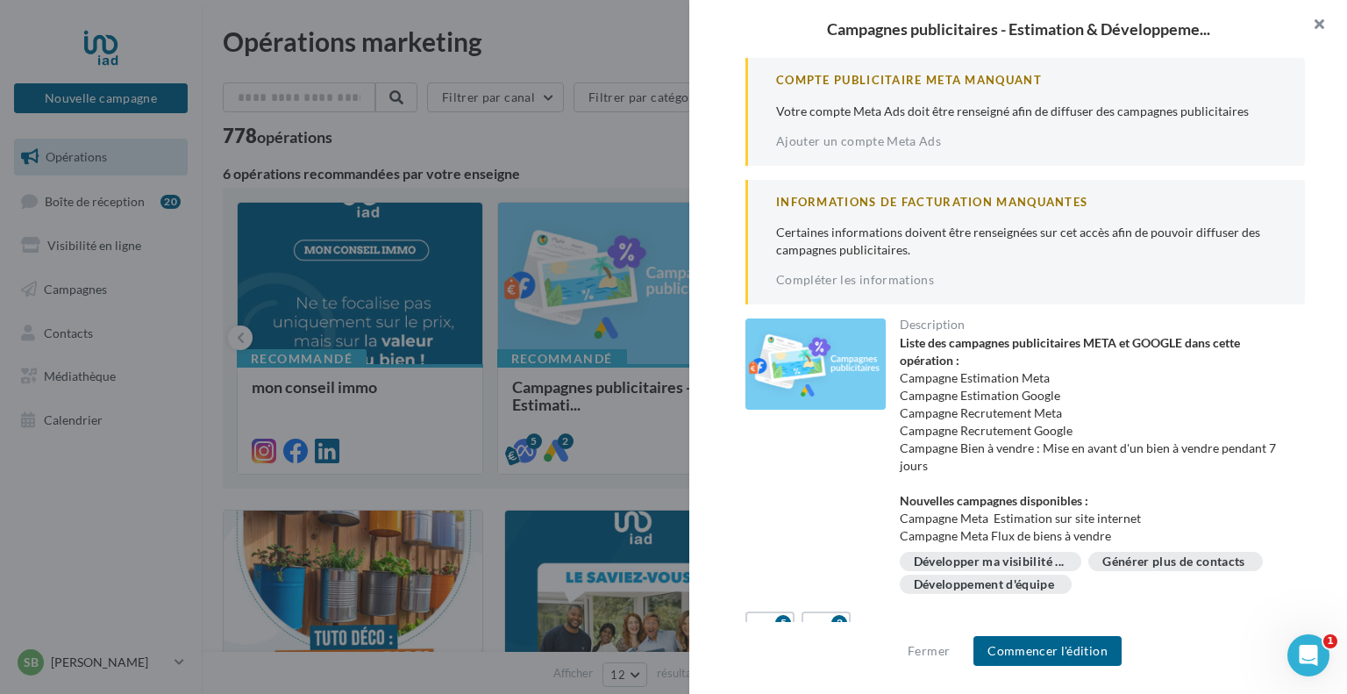
click at [1320, 18] on button "button" at bounding box center [1312, 26] width 70 height 53
